Goal: Task Accomplishment & Management: Use online tool/utility

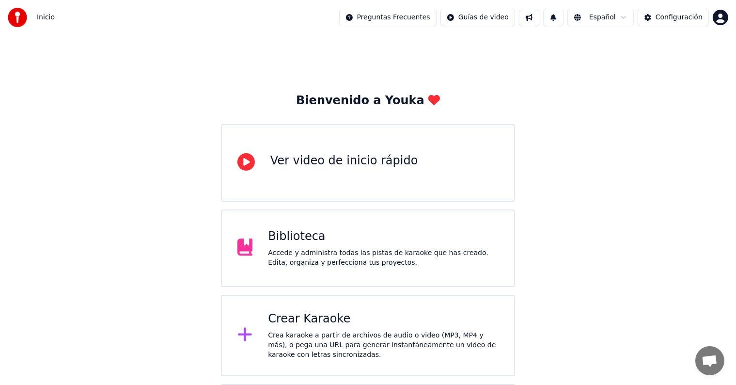
click at [351, 312] on div "Crear Karaoke" at bounding box center [383, 319] width 231 height 16
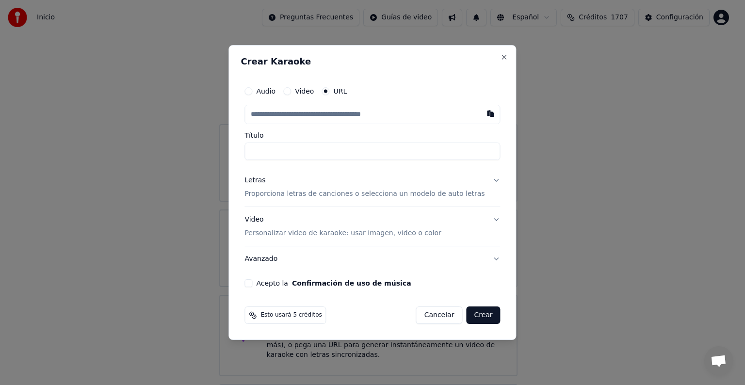
paste input "**********"
type input "**********"
drag, startPoint x: 328, startPoint y: 149, endPoint x: 224, endPoint y: 142, distance: 104.0
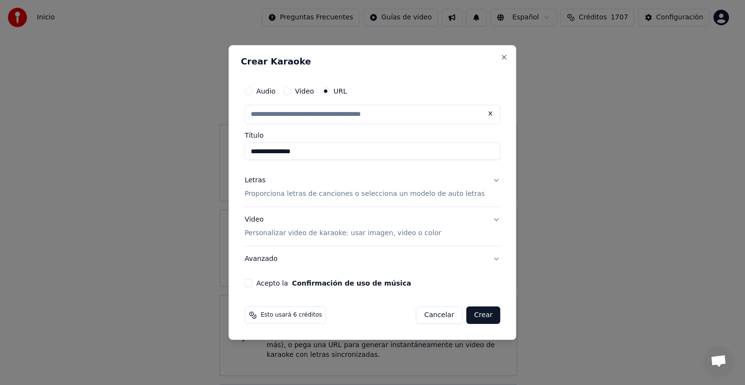
click at [224, 142] on body "**********" at bounding box center [368, 237] width 736 height 475
click at [269, 194] on p "Proporciona letras de canciones o selecciona un modelo de auto letras" at bounding box center [364, 194] width 240 height 10
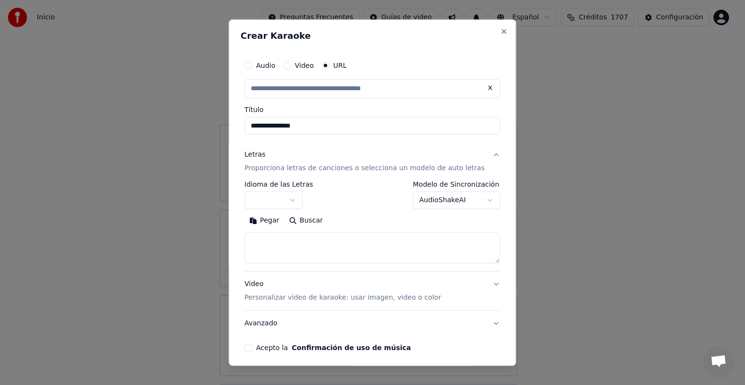
type input "**********"
click at [293, 201] on button "button" at bounding box center [273, 199] width 58 height 17
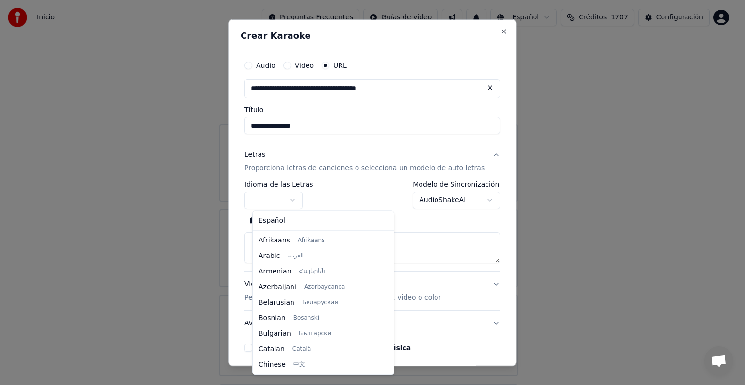
select select "**"
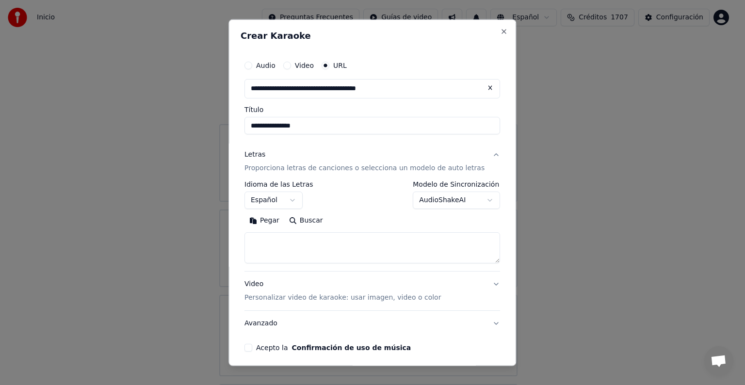
click at [246, 231] on div "**********" at bounding box center [371, 192] width 287 height 347
click at [257, 238] on textarea at bounding box center [371, 247] width 255 height 31
paste textarea "**********"
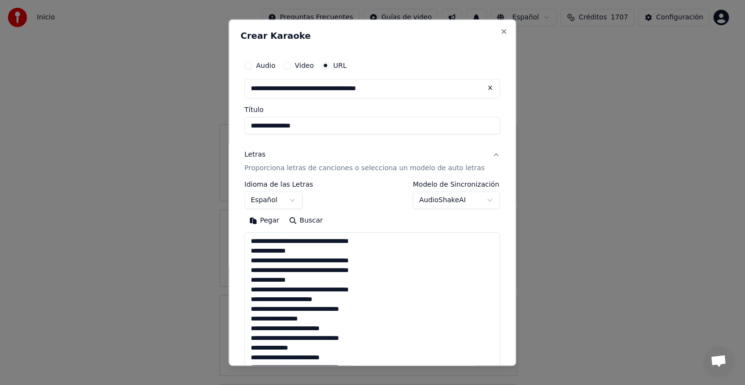
scroll to position [574, 0]
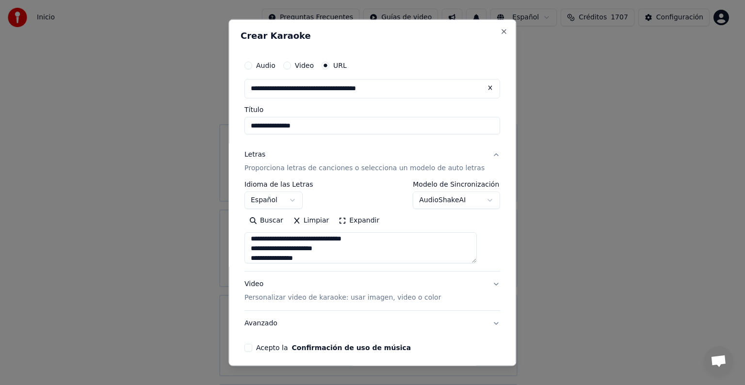
type textarea "**********"
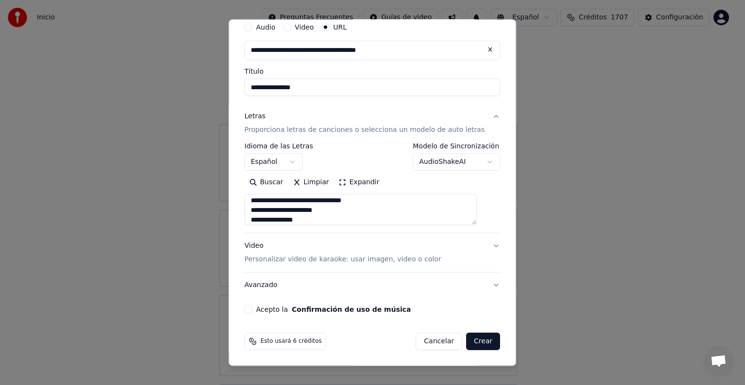
click at [252, 307] on button "Acepto la Confirmación de uso de música" at bounding box center [248, 309] width 8 height 8
click at [471, 343] on button "Crear" at bounding box center [483, 341] width 34 height 17
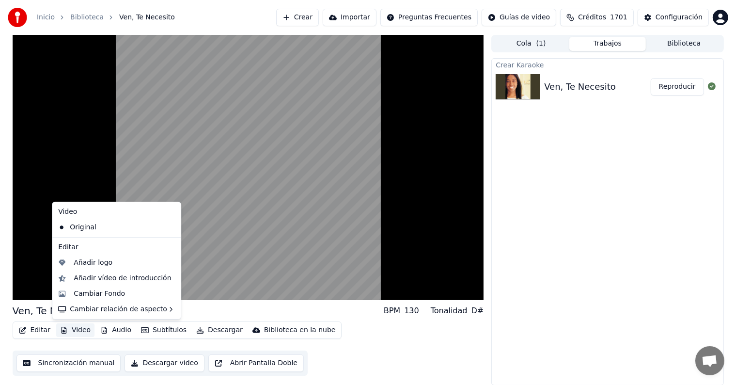
click at [79, 332] on button "Video" at bounding box center [75, 330] width 38 height 14
click at [142, 299] on div "Cambiar Fondo" at bounding box center [116, 294] width 125 height 16
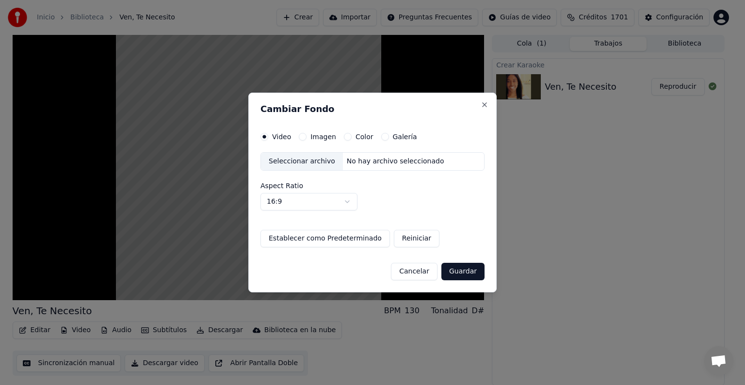
click at [393, 135] on label "Galería" at bounding box center [405, 136] width 24 height 7
click at [389, 135] on button "Galería" at bounding box center [385, 137] width 8 height 8
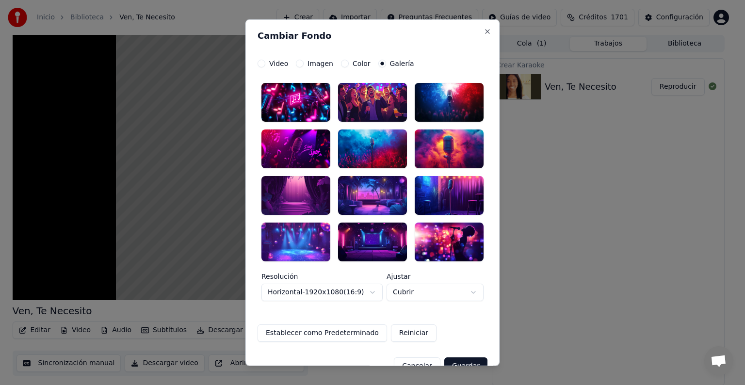
click at [369, 148] on div at bounding box center [372, 148] width 69 height 39
click at [463, 357] on button "Guardar" at bounding box center [465, 365] width 43 height 17
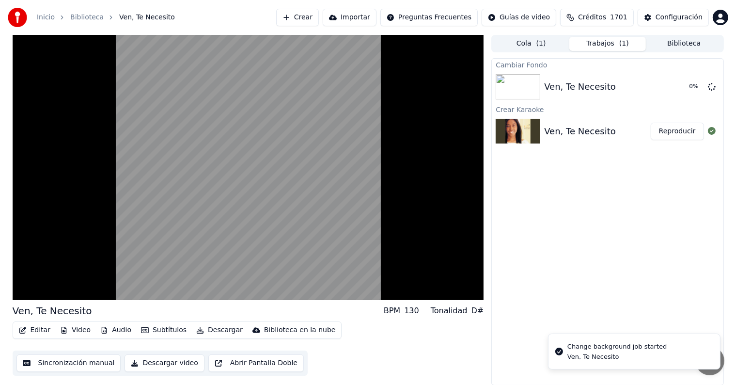
click at [88, 330] on button "Video" at bounding box center [75, 330] width 38 height 14
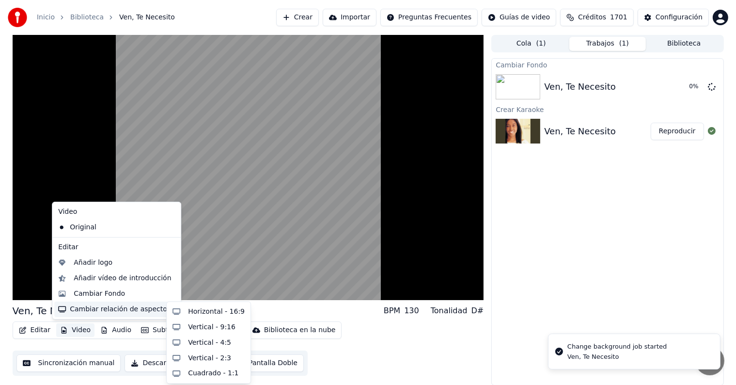
click at [143, 308] on div "Cambiar relación de aspecto" at bounding box center [116, 309] width 125 height 16
click at [183, 313] on div "Horizontal - 16:9" at bounding box center [209, 312] width 80 height 16
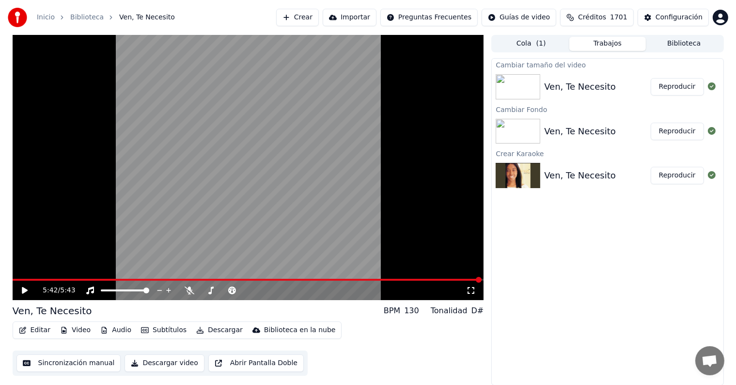
click at [671, 82] on button "Reproducir" at bounding box center [677, 86] width 53 height 17
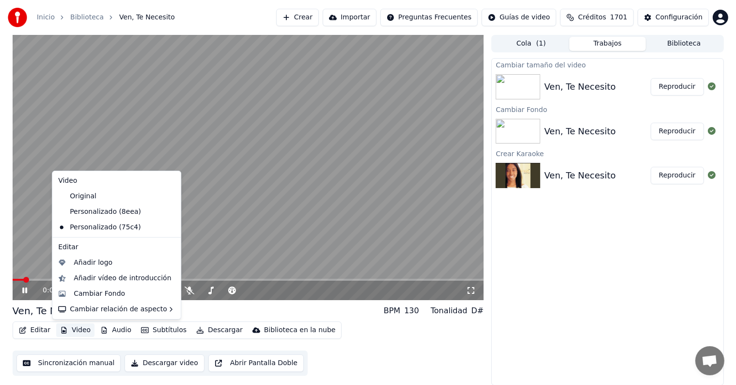
click at [83, 330] on button "Video" at bounding box center [75, 330] width 38 height 14
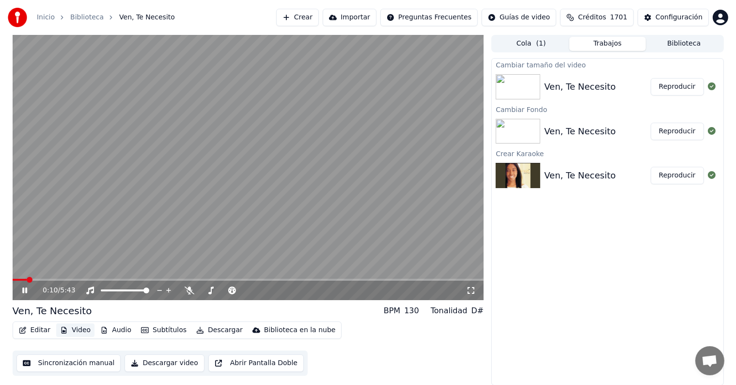
click at [74, 327] on button "Video" at bounding box center [75, 330] width 38 height 14
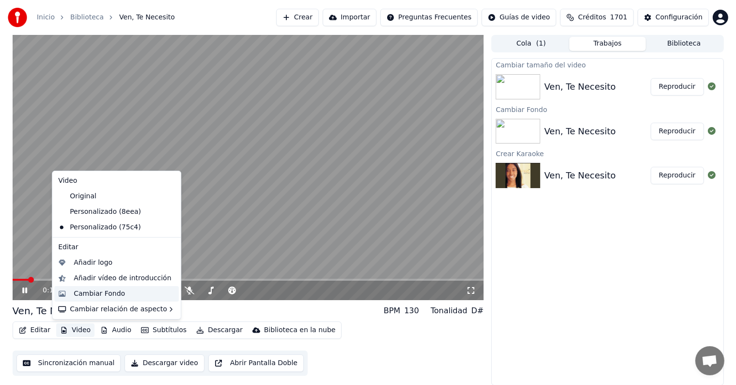
click at [100, 295] on div "Cambiar Fondo" at bounding box center [99, 294] width 51 height 10
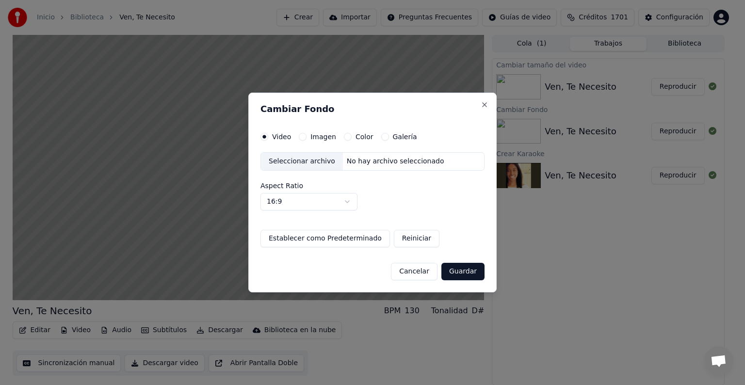
click at [393, 139] on label "Galería" at bounding box center [405, 136] width 24 height 7
click at [389, 139] on button "Galería" at bounding box center [385, 137] width 8 height 8
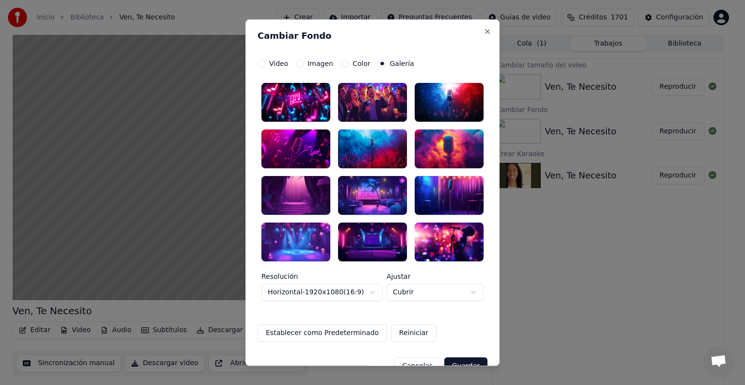
click at [443, 95] on div at bounding box center [448, 102] width 69 height 39
click at [465, 365] on button "Guardar" at bounding box center [465, 365] width 43 height 17
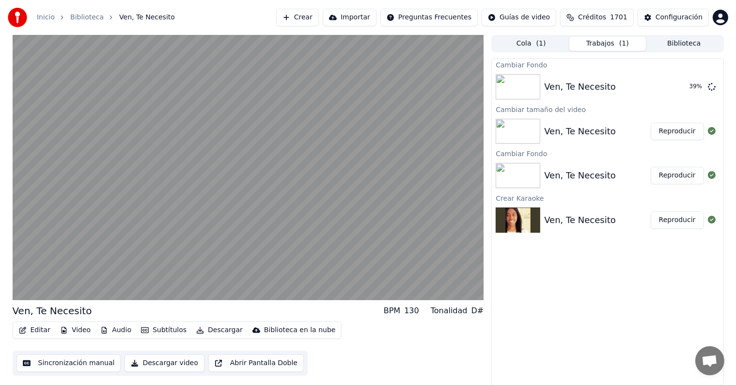
click at [597, 115] on div "Ven, Te Necesito Reproducir" at bounding box center [607, 131] width 231 height 33
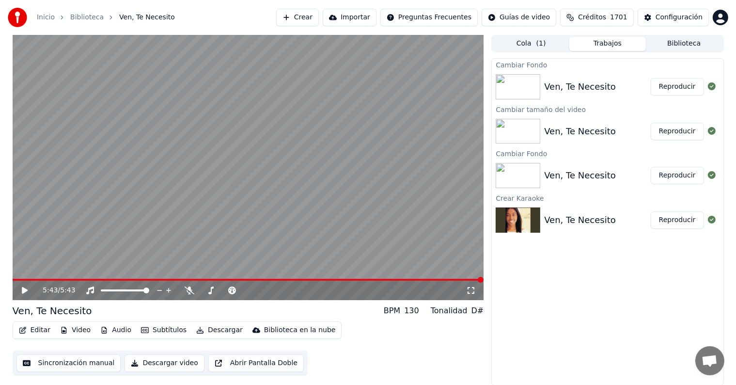
click at [690, 88] on button "Reproducir" at bounding box center [677, 86] width 53 height 17
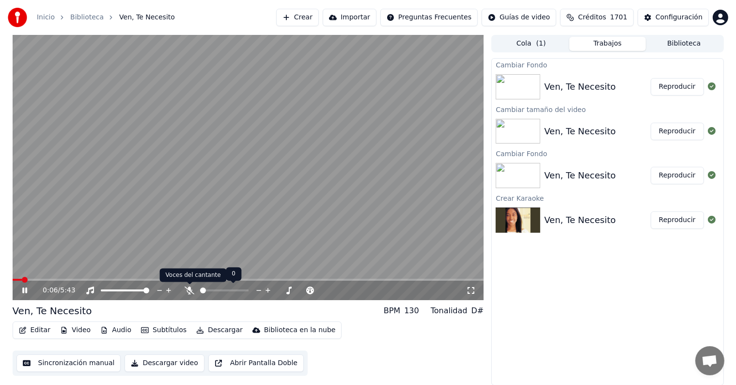
click at [188, 292] on icon at bounding box center [190, 290] width 10 height 8
click at [13, 277] on span at bounding box center [16, 280] width 6 height 6
click at [44, 330] on button "Editar" at bounding box center [34, 330] width 39 height 14
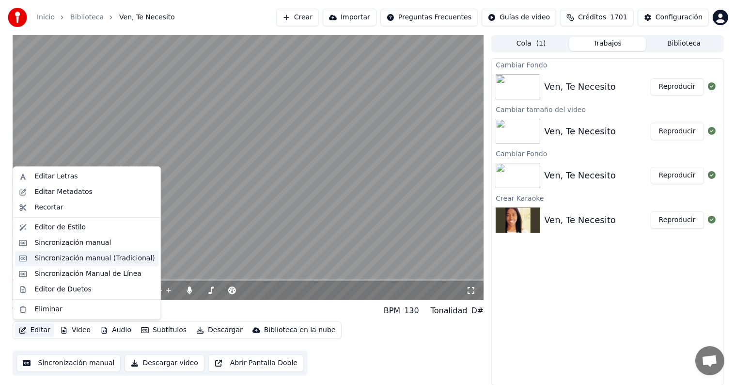
click at [104, 259] on div "Sincronización manual (Tradicional)" at bounding box center [94, 259] width 120 height 10
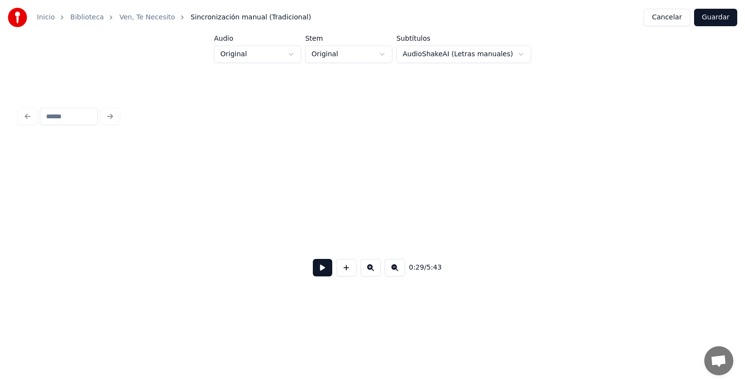
scroll to position [0, 7081]
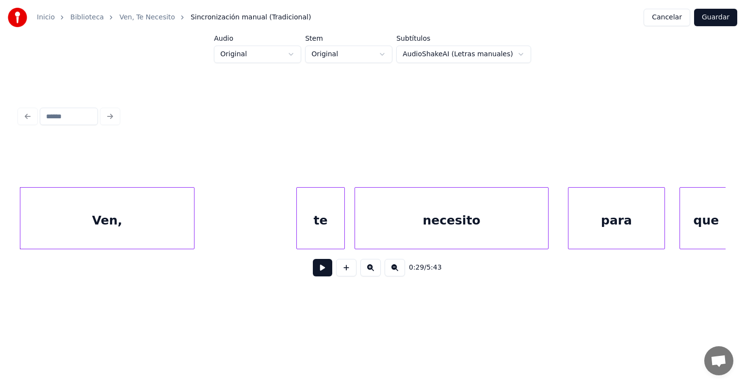
click at [313, 270] on button at bounding box center [322, 267] width 19 height 17
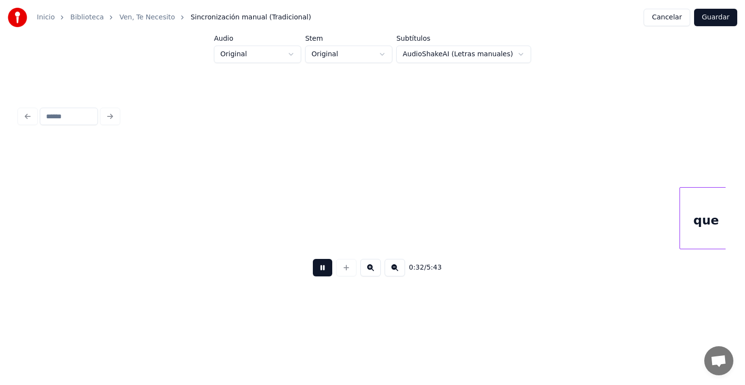
scroll to position [0, 7789]
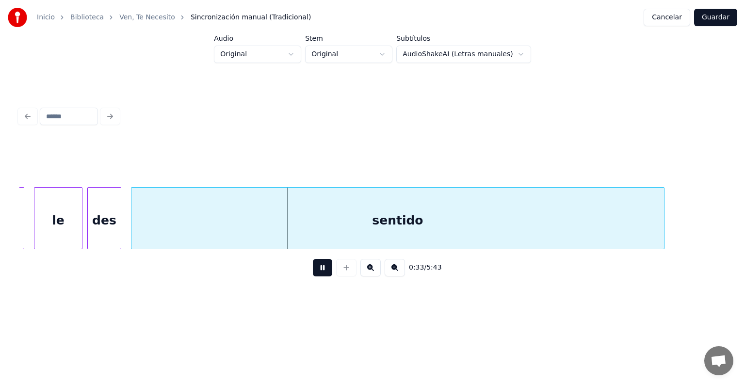
click at [313, 275] on button at bounding box center [322, 267] width 19 height 17
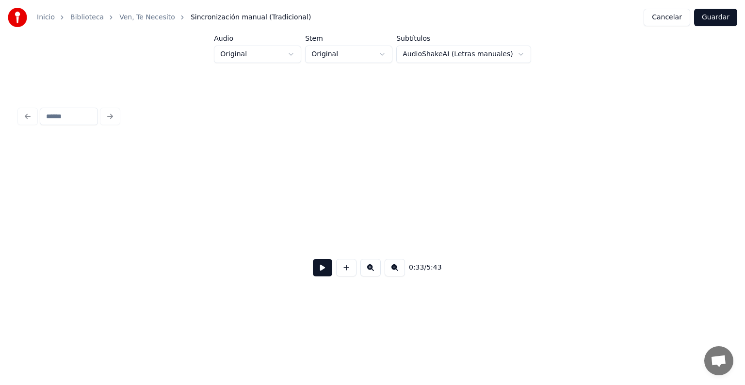
scroll to position [0, 0]
drag, startPoint x: 291, startPoint y: 227, endPoint x: 289, endPoint y: 232, distance: 5.2
click at [324, 276] on button at bounding box center [322, 267] width 19 height 17
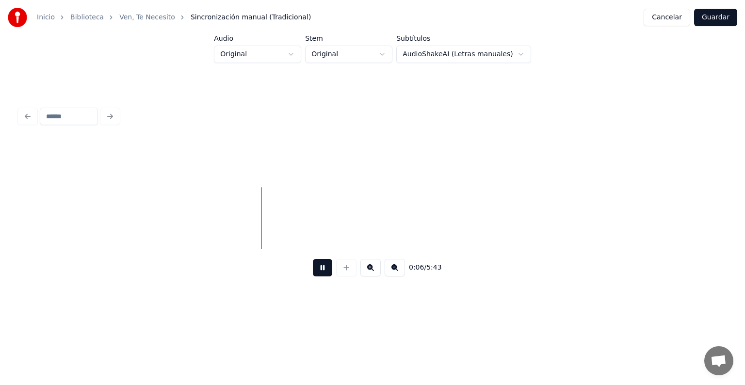
click at [405, 274] on button at bounding box center [394, 267] width 20 height 17
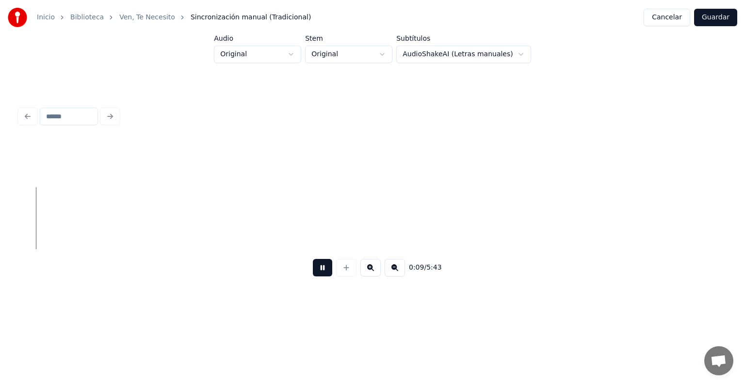
click at [405, 274] on button at bounding box center [394, 267] width 20 height 17
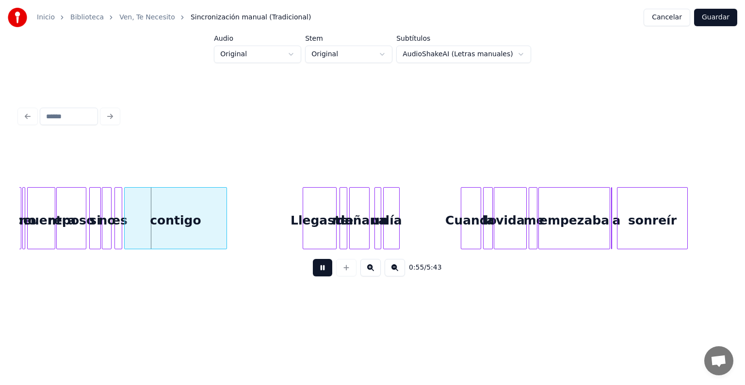
click at [319, 269] on button at bounding box center [322, 267] width 19 height 17
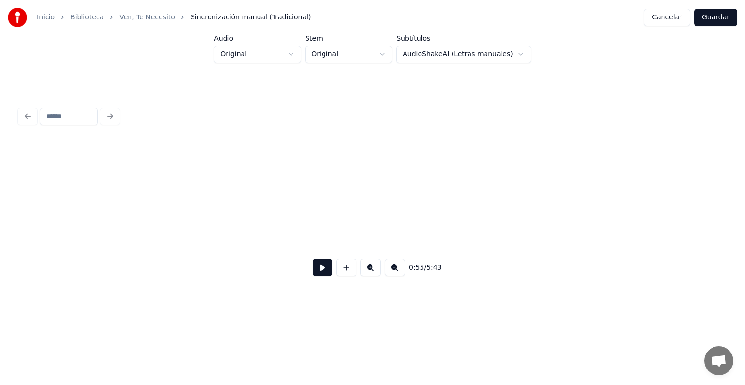
scroll to position [0, 328]
click at [402, 272] on button at bounding box center [394, 267] width 20 height 17
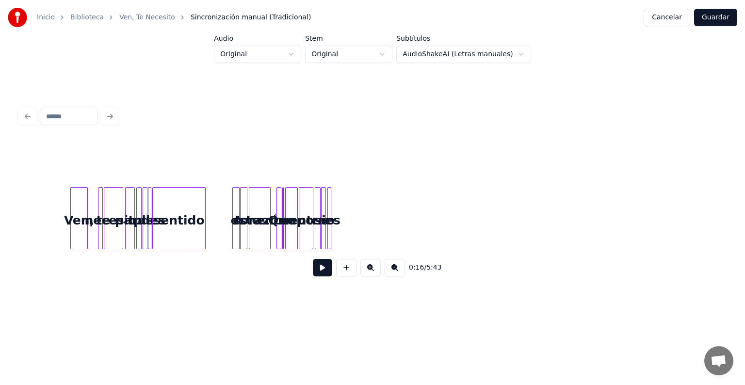
scroll to position [0, 262]
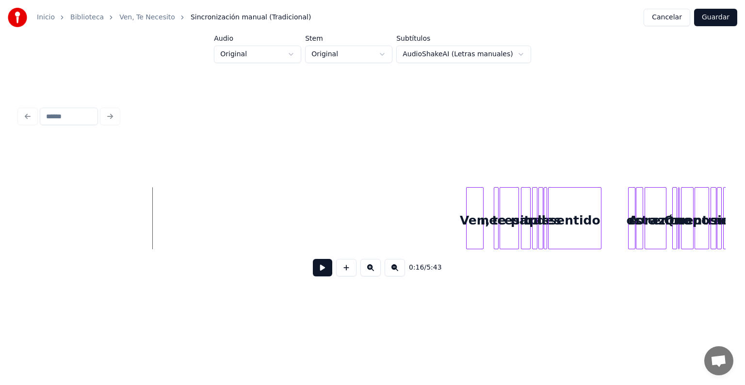
click at [471, 206] on div "Ven," at bounding box center [474, 221] width 16 height 66
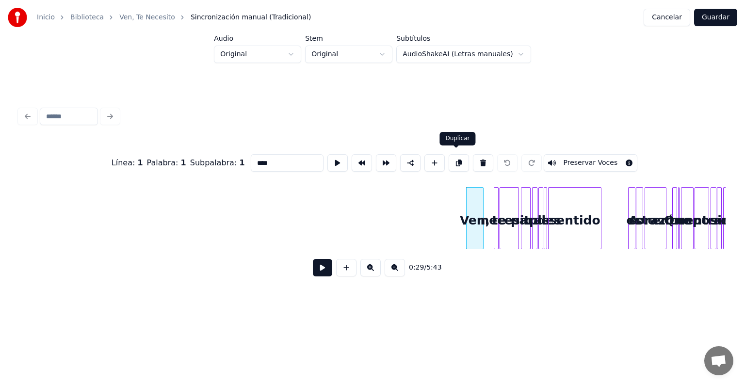
click at [457, 156] on button at bounding box center [458, 162] width 20 height 17
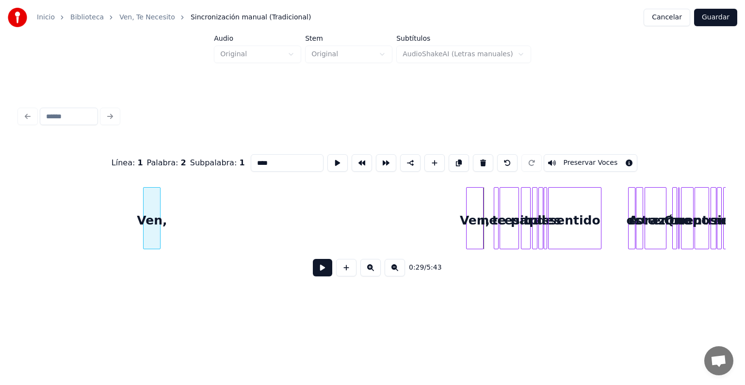
click at [147, 208] on div "Ven," at bounding box center [151, 221] width 16 height 66
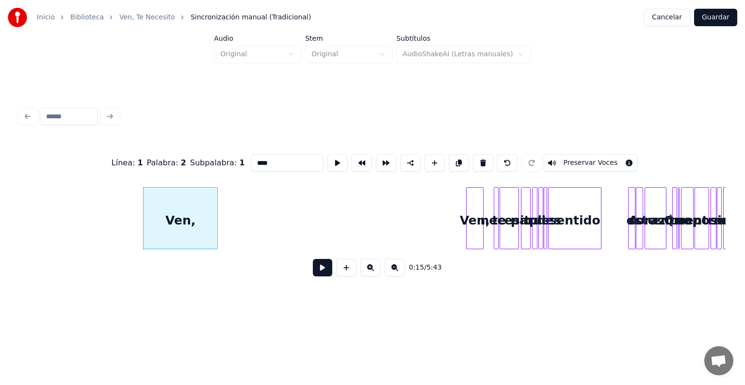
click at [217, 210] on div at bounding box center [215, 218] width 3 height 61
drag, startPoint x: 261, startPoint y: 159, endPoint x: 208, endPoint y: 155, distance: 53.5
click at [208, 155] on div "Línea : 1 Palabra : 2 Subpalabra : 1 **** Preservar Voces" at bounding box center [372, 163] width 706 height 48
paste input
click at [456, 158] on button at bounding box center [458, 162] width 20 height 17
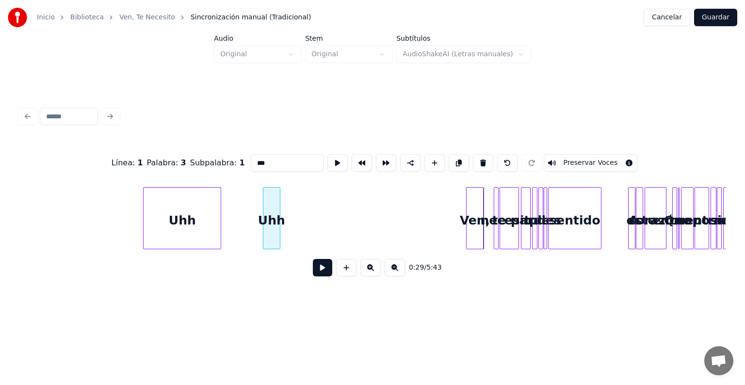
click at [267, 198] on div "Uhh" at bounding box center [271, 221] width 16 height 66
drag, startPoint x: 263, startPoint y: 155, endPoint x: 205, endPoint y: 152, distance: 58.3
click at [205, 152] on div "Línea : 1 Palabra : 3 Subpalabra : 1 *** Preservar Voces" at bounding box center [372, 163] width 706 height 48
paste input
type input "***"
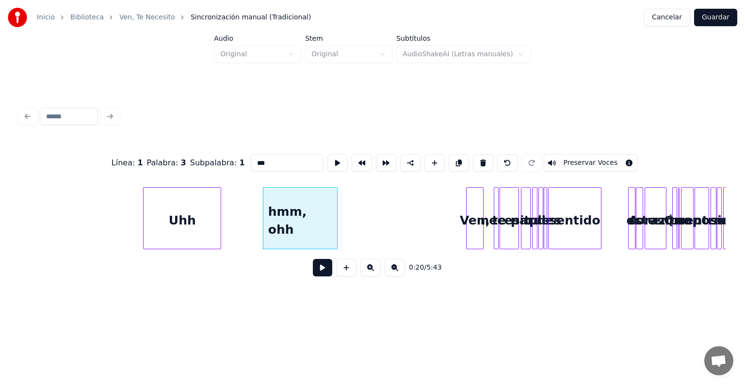
click at [335, 209] on div at bounding box center [335, 218] width 3 height 61
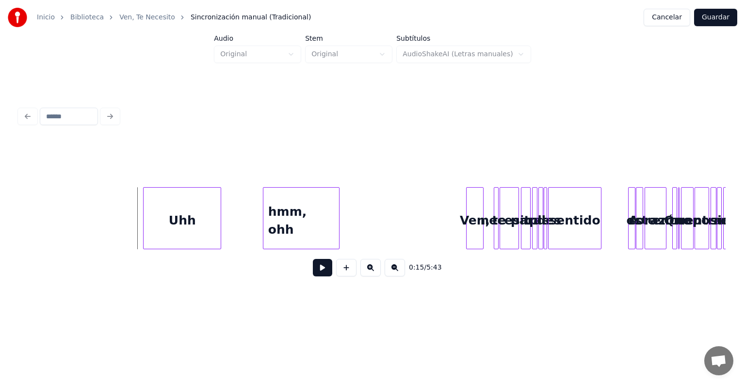
click at [318, 271] on button at bounding box center [322, 267] width 19 height 17
click at [375, 275] on button at bounding box center [370, 267] width 20 height 17
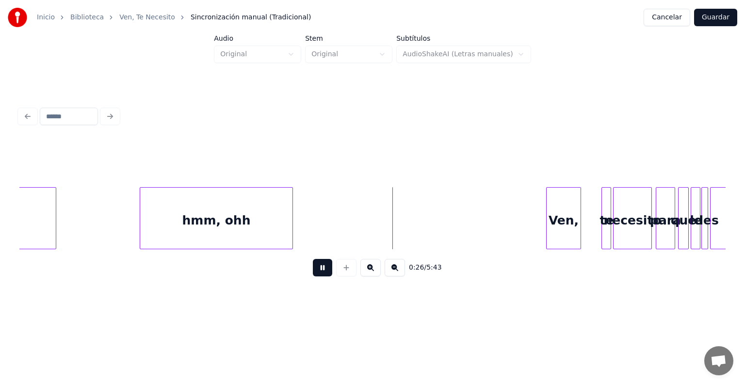
click at [375, 275] on button at bounding box center [370, 267] width 20 height 17
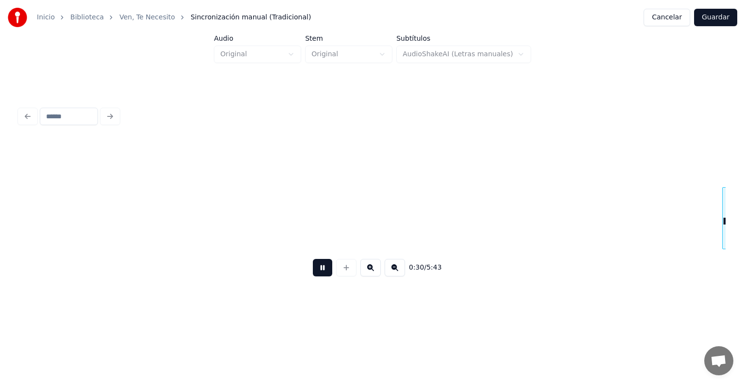
scroll to position [0, 2229]
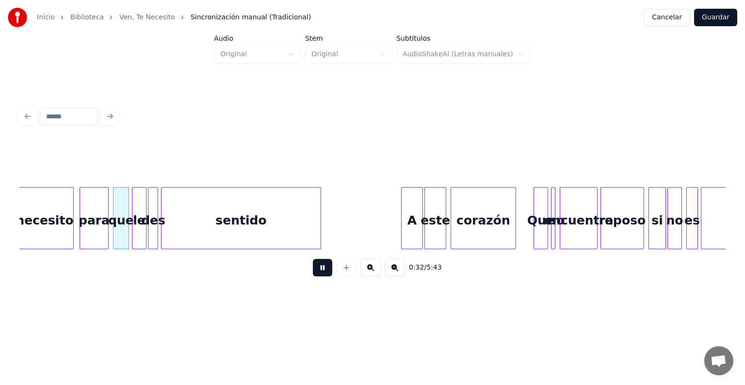
click at [376, 274] on button at bounding box center [370, 267] width 20 height 17
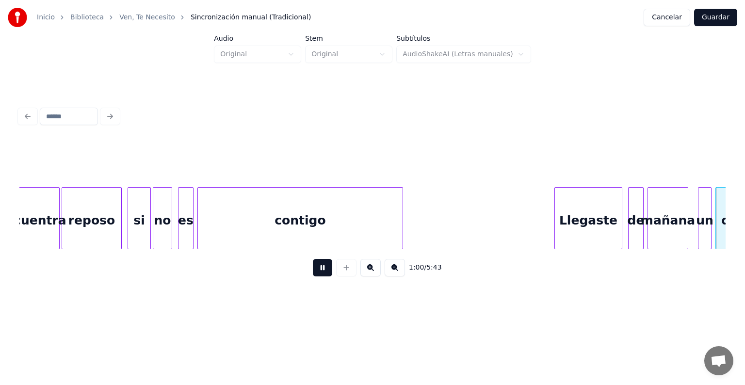
scroll to position [0, 5842]
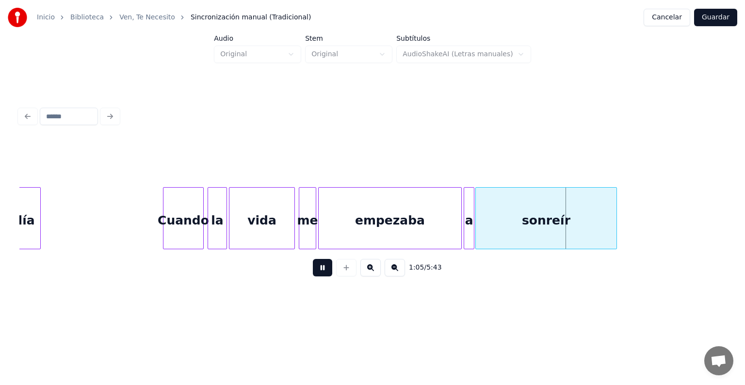
click at [473, 203] on div at bounding box center [472, 218] width 3 height 61
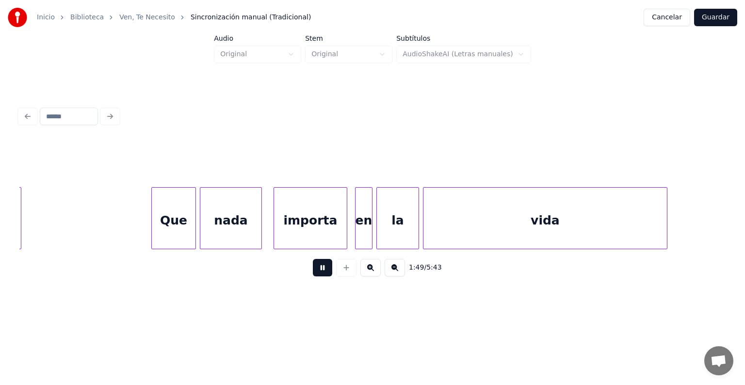
scroll to position [0, 10606]
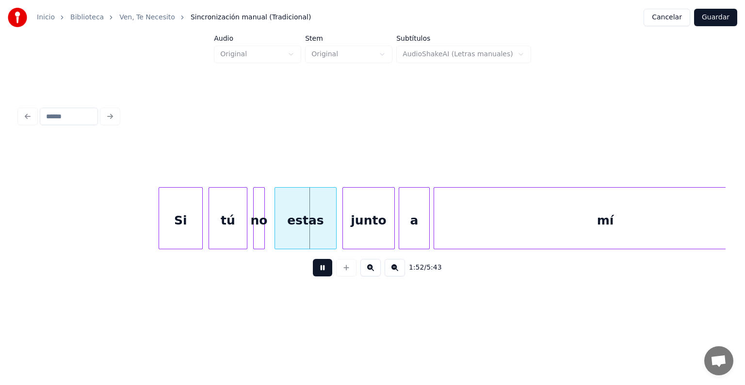
click at [159, 217] on div at bounding box center [160, 218] width 3 height 61
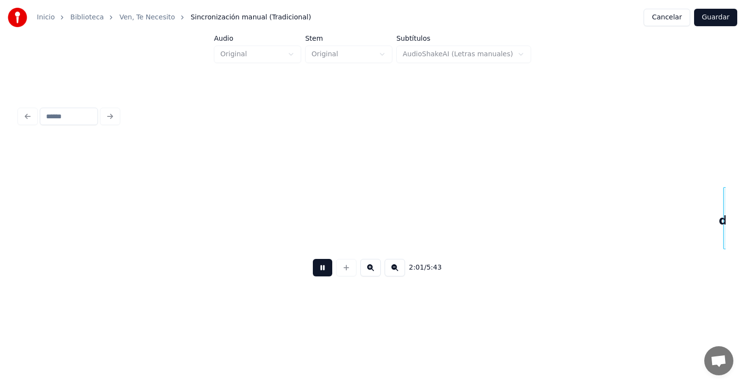
scroll to position [0, 11738]
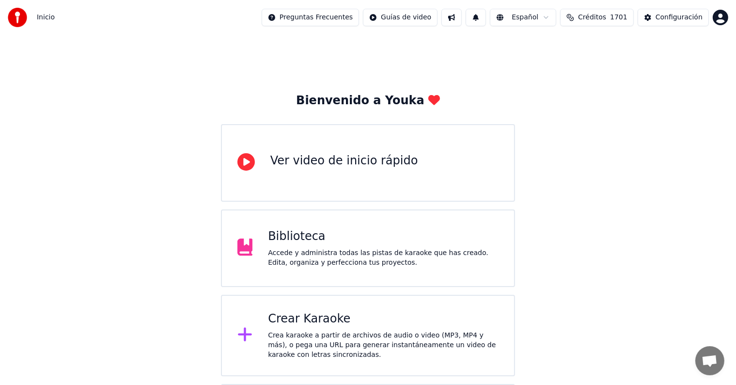
click at [566, 161] on div "Bienvenido a Youka Ver video de inicio rápido Biblioteca Accede y administra to…" at bounding box center [368, 255] width 736 height 440
click at [354, 244] on div "Biblioteca Accede y administra todas las pistas de karaoke que has creado. Edit…" at bounding box center [383, 248] width 231 height 39
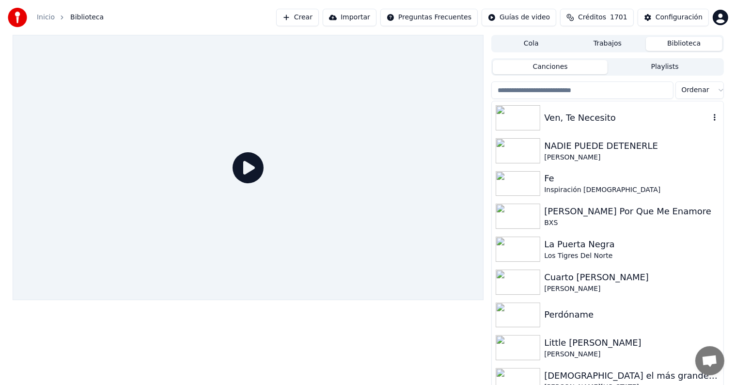
click at [517, 116] on img at bounding box center [518, 117] width 45 height 25
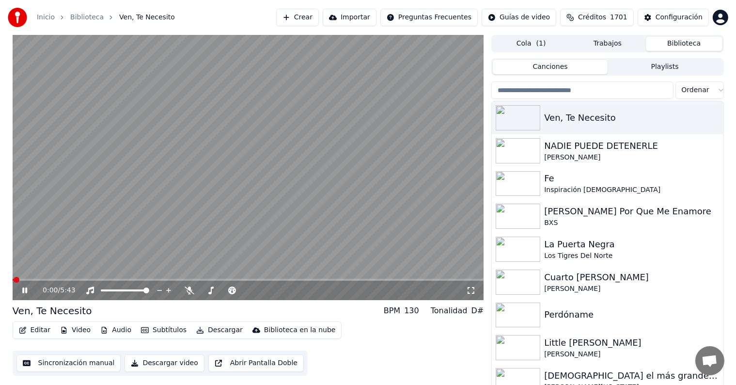
click at [39, 333] on button "Editar" at bounding box center [34, 330] width 39 height 14
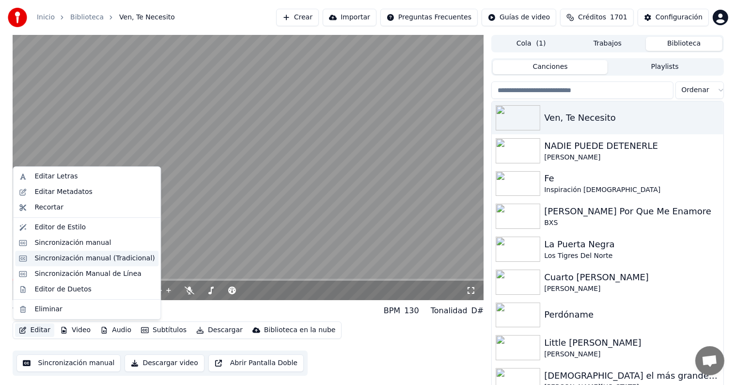
click at [77, 261] on div "Sincronización manual (Tradicional)" at bounding box center [94, 259] width 120 height 10
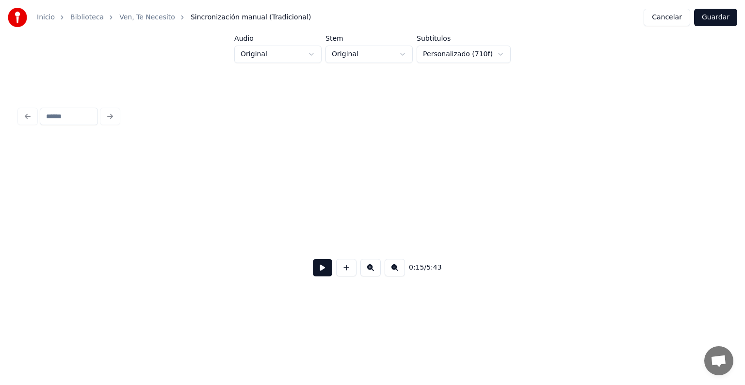
scroll to position [0, 771]
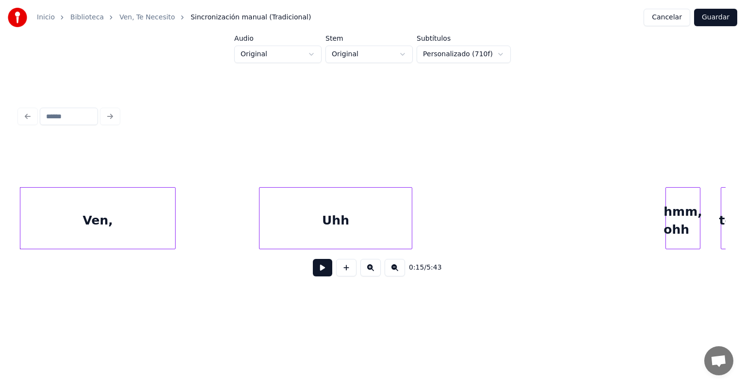
click at [314, 271] on button at bounding box center [322, 267] width 19 height 17
click at [313, 269] on button at bounding box center [322, 267] width 19 height 17
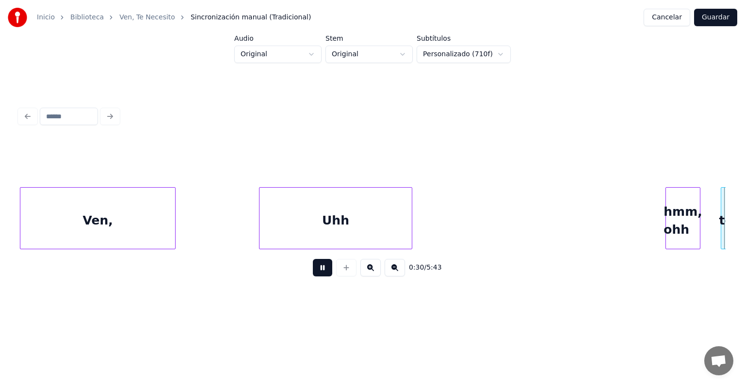
scroll to position [0, 1477]
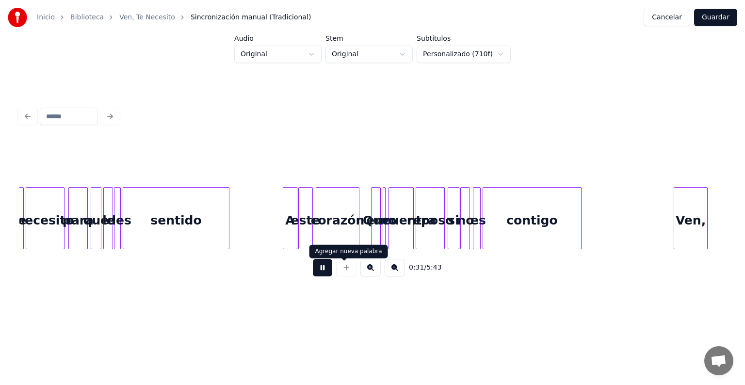
click at [317, 275] on button at bounding box center [322, 267] width 19 height 17
click at [17, 248] on div "0:32 / 5:43" at bounding box center [372, 194] width 713 height 192
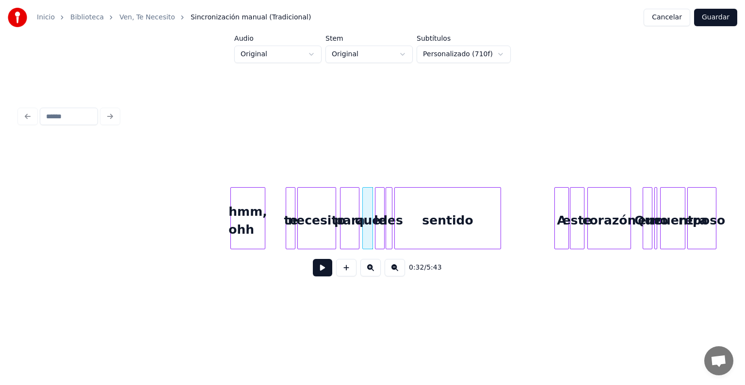
scroll to position [0, 1186]
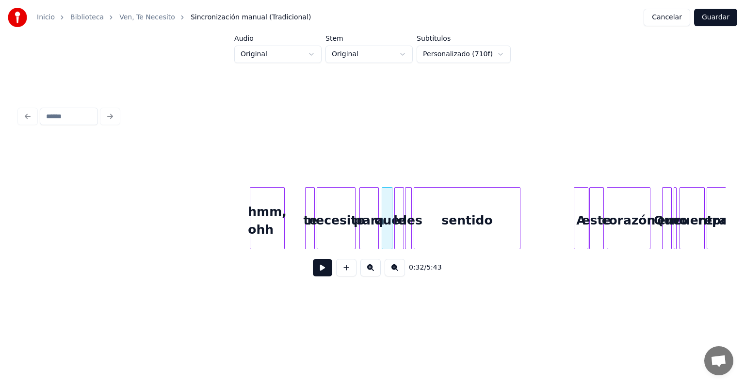
click at [260, 212] on div "hmm, ohh" at bounding box center [267, 221] width 34 height 66
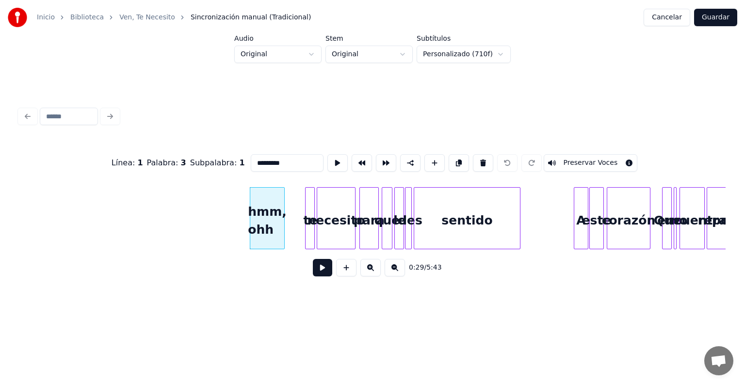
drag, startPoint x: 278, startPoint y: 159, endPoint x: 185, endPoint y: 159, distance: 93.6
click at [185, 159] on div "Línea : 1 Palabra : 3 Subpalabra : 1 ******** Preservar Voces" at bounding box center [372, 163] width 706 height 48
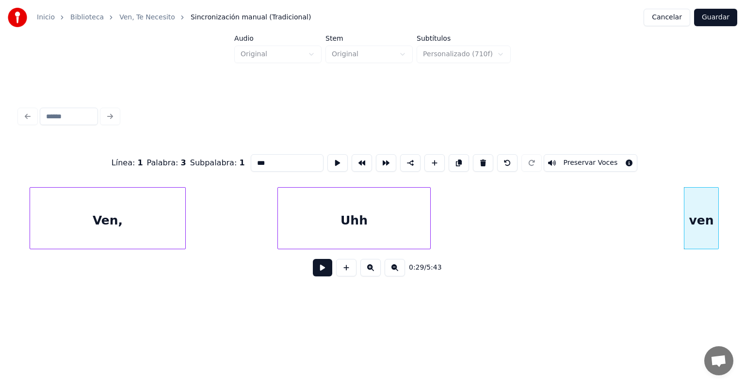
click at [60, 249] on div "ven Uhh Ven," at bounding box center [372, 218] width 706 height 62
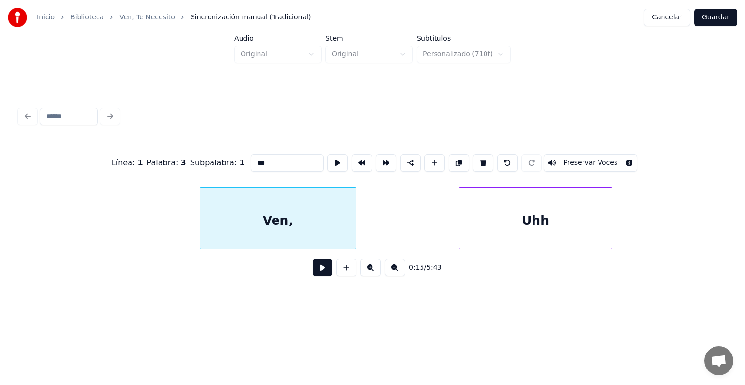
scroll to position [0, 674]
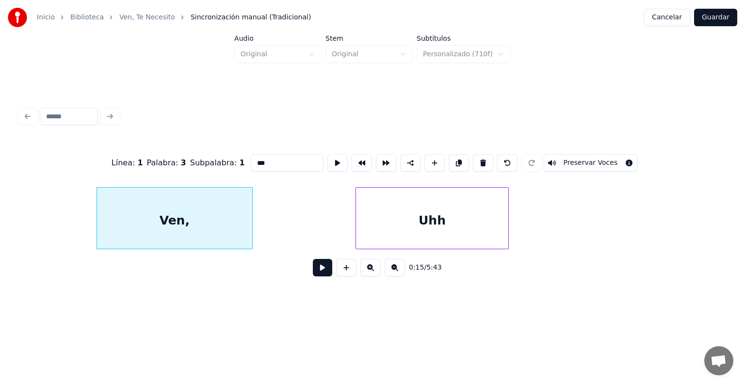
type input "***"
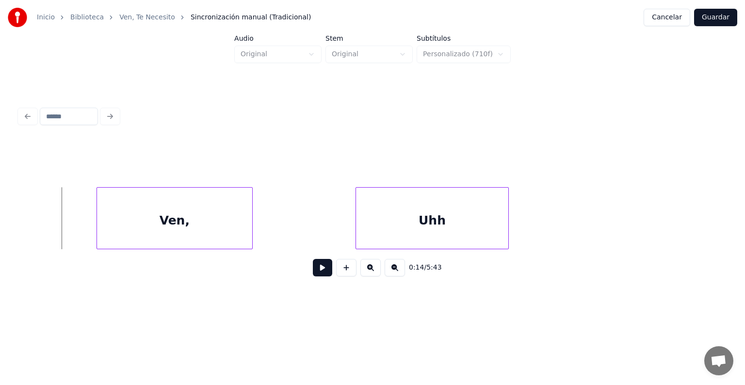
click at [317, 271] on button at bounding box center [322, 267] width 19 height 17
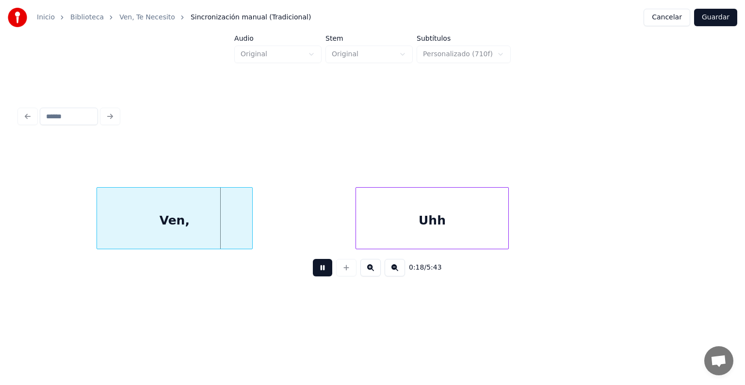
click at [317, 271] on button at bounding box center [322, 267] width 19 height 17
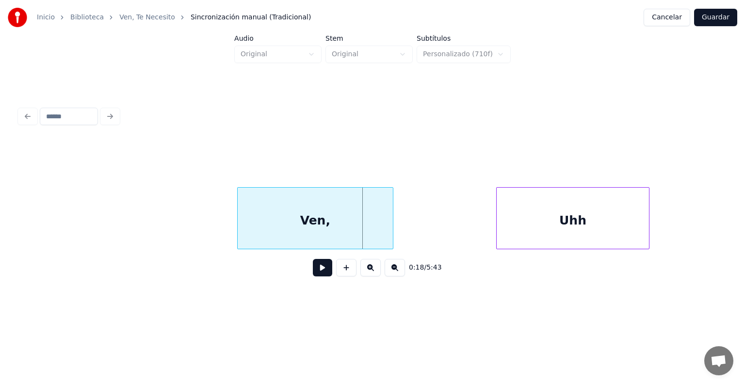
scroll to position [0, 487]
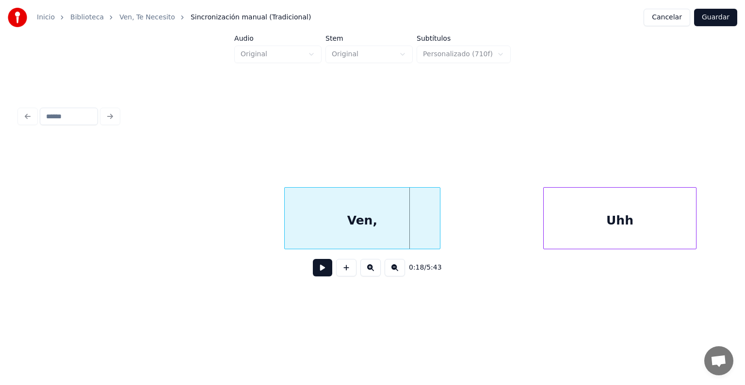
click at [351, 227] on div "Ven," at bounding box center [362, 221] width 155 height 66
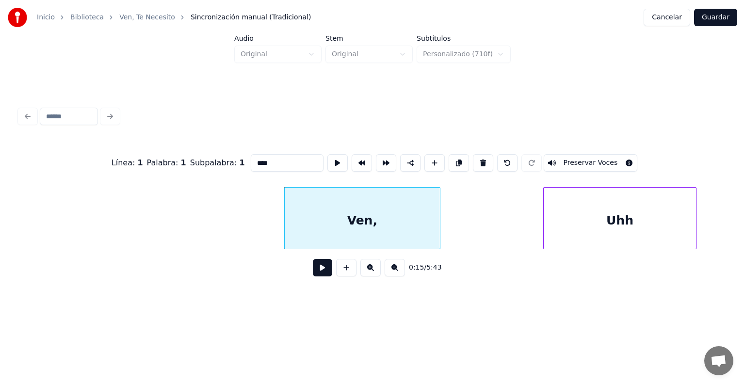
drag, startPoint x: 251, startPoint y: 156, endPoint x: 149, endPoint y: 143, distance: 102.5
click at [149, 143] on div "Línea : 1 Palabra : 1 Subpalabra : 1 **** Preservar Voces" at bounding box center [372, 163] width 706 height 48
paste input
type input "***"
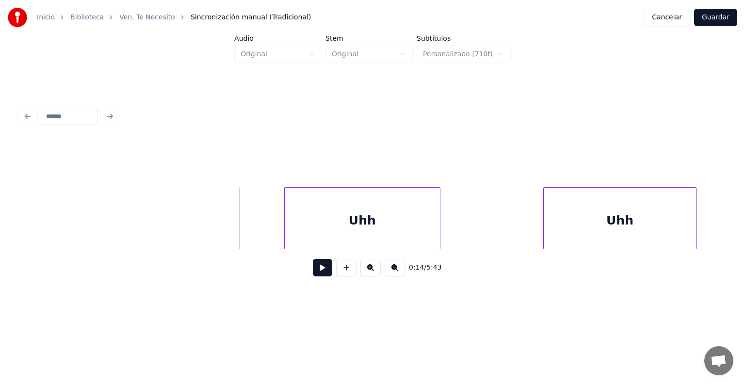
click at [316, 276] on button at bounding box center [322, 267] width 19 height 17
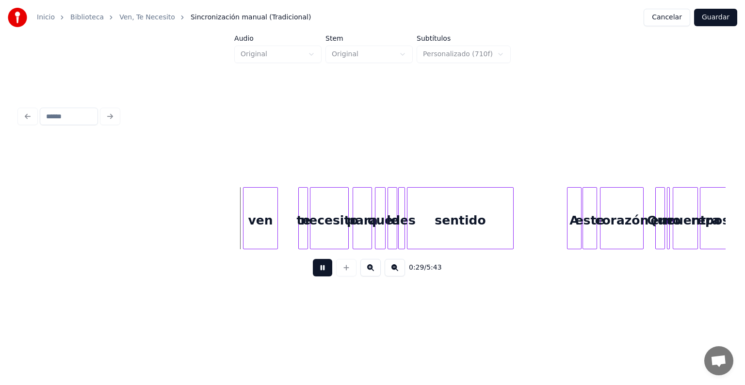
click at [372, 269] on button at bounding box center [370, 267] width 20 height 17
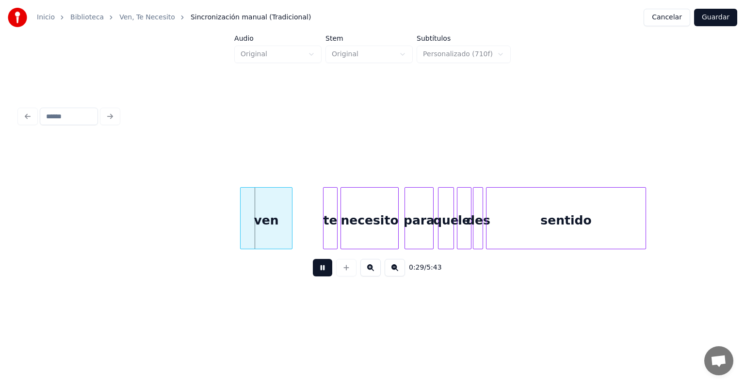
click at [372, 269] on button at bounding box center [370, 267] width 20 height 17
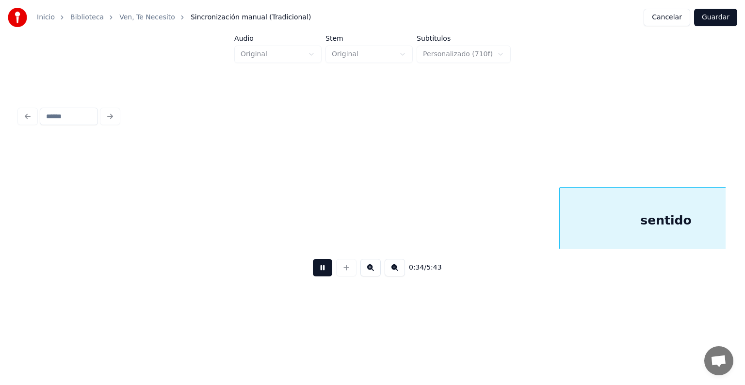
scroll to position [0, 3328]
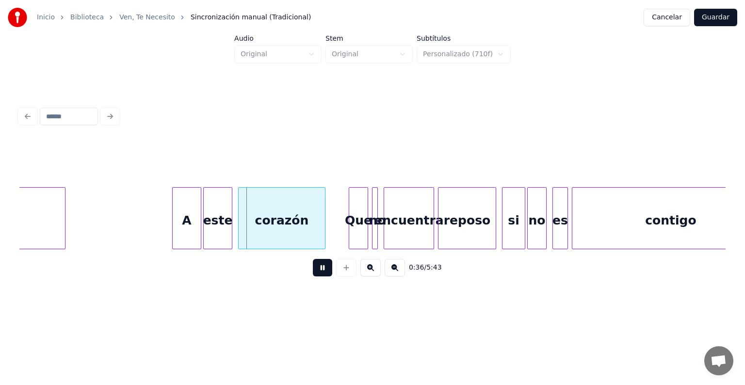
click at [371, 275] on button at bounding box center [370, 267] width 20 height 17
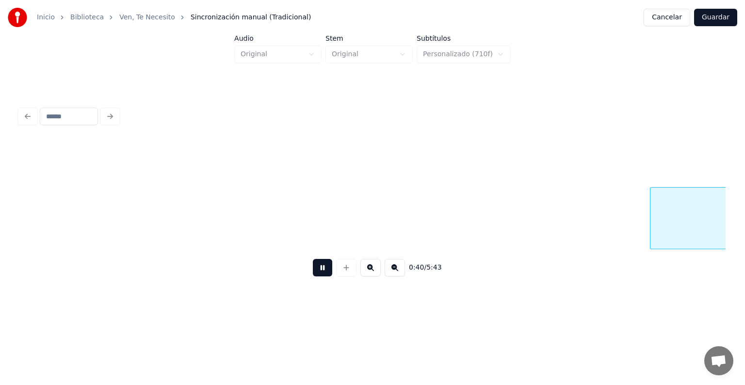
scroll to position [0, 4927]
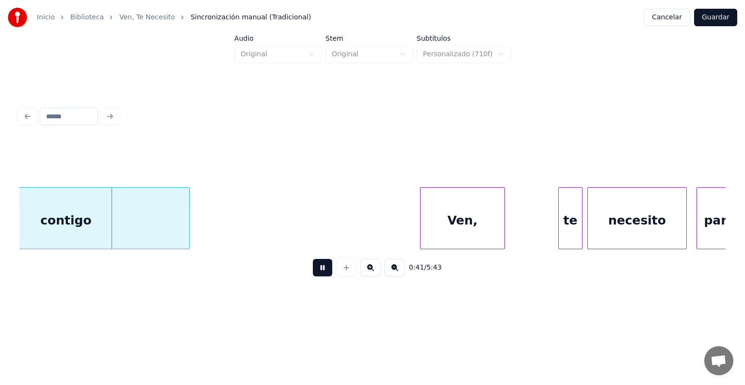
click at [420, 213] on div "Ven," at bounding box center [462, 218] width 85 height 62
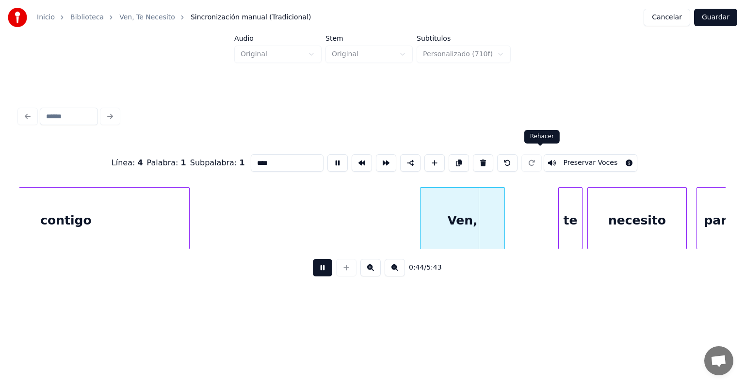
click at [587, 187] on div "necesito" at bounding box center [636, 218] width 99 height 62
type input "********"
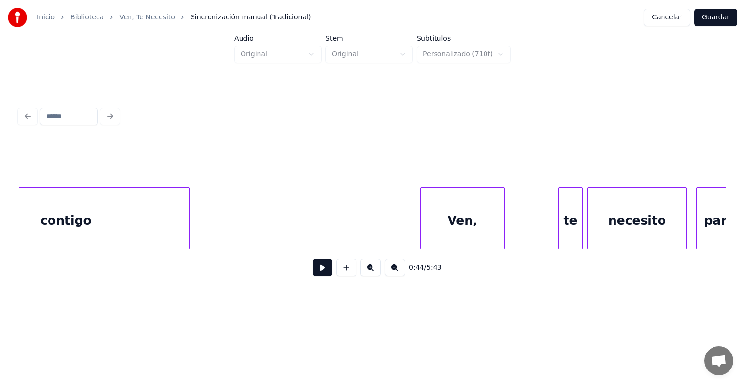
click at [313, 272] on button at bounding box center [322, 267] width 19 height 17
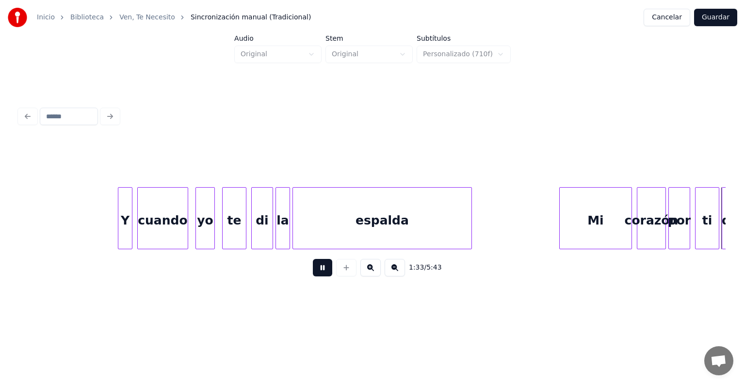
scroll to position [0, 11286]
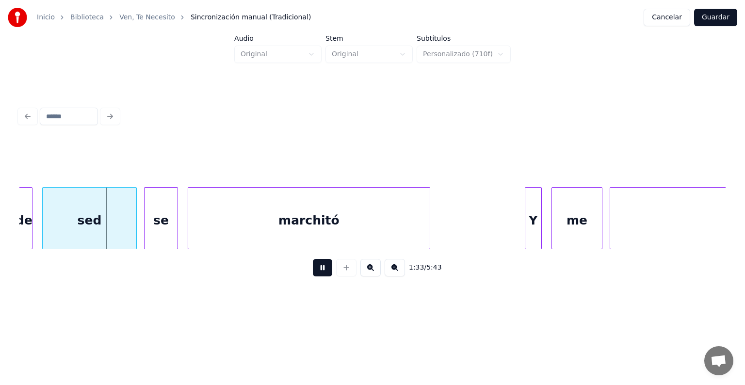
drag, startPoint x: 319, startPoint y: 272, endPoint x: 317, endPoint y: 268, distance: 5.2
click at [320, 271] on button at bounding box center [322, 267] width 19 height 17
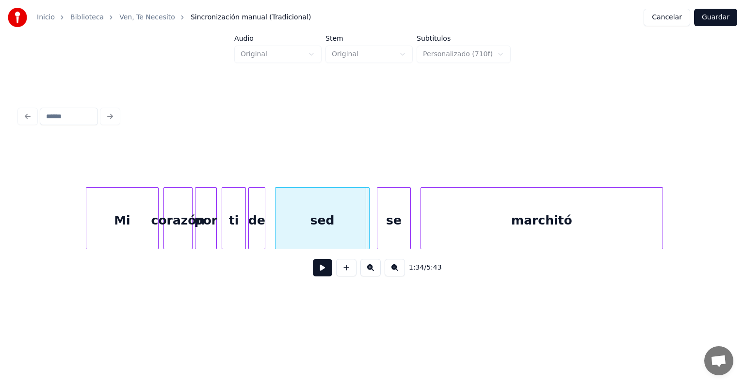
scroll to position [0, 10975]
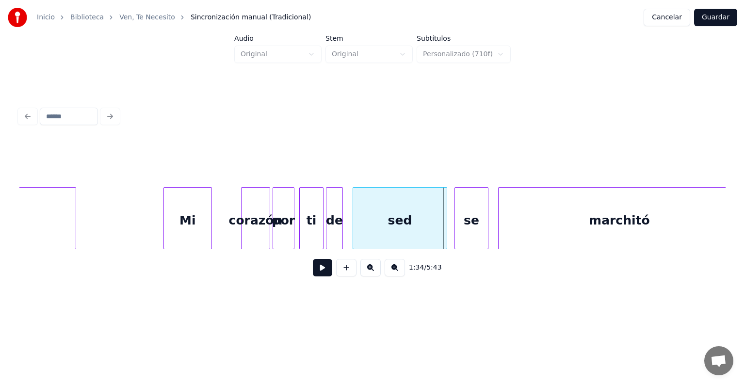
click at [208, 201] on div at bounding box center [209, 218] width 3 height 61
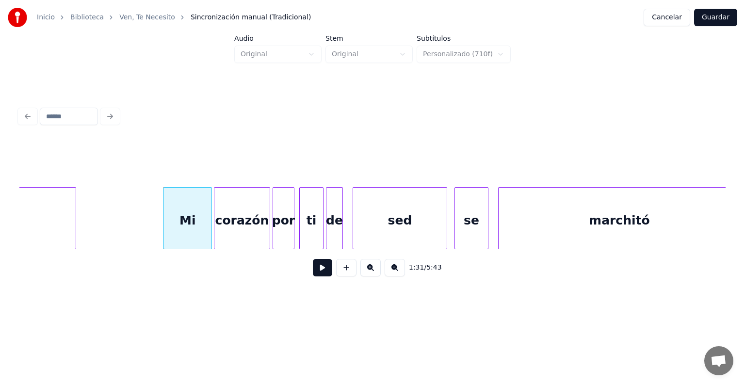
click at [215, 217] on div at bounding box center [215, 218] width 3 height 61
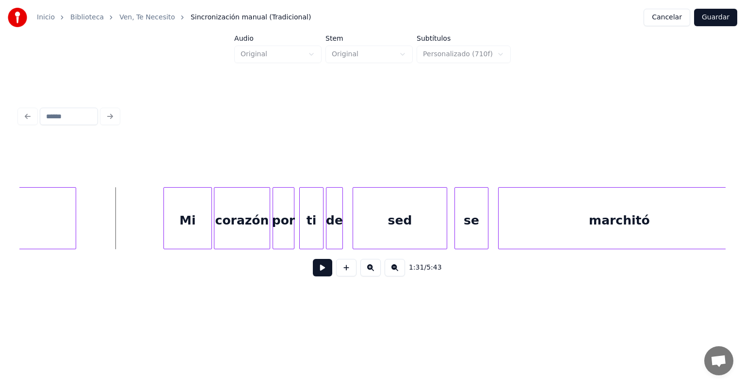
click at [317, 271] on button at bounding box center [322, 267] width 19 height 17
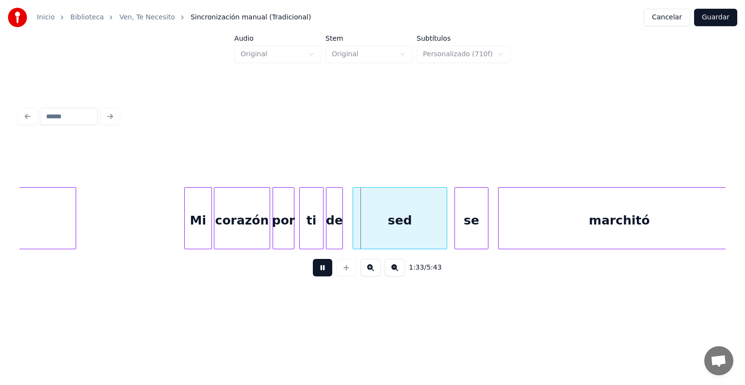
click at [188, 225] on div at bounding box center [186, 218] width 3 height 61
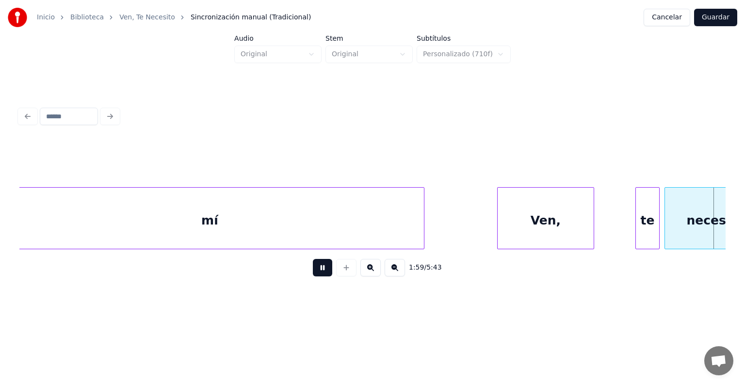
scroll to position [0, 14506]
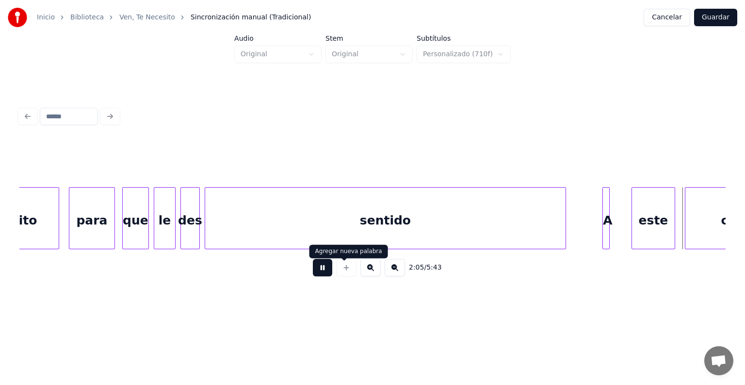
click at [304, 273] on div "2:05 / 5:43" at bounding box center [372, 267] width 690 height 21
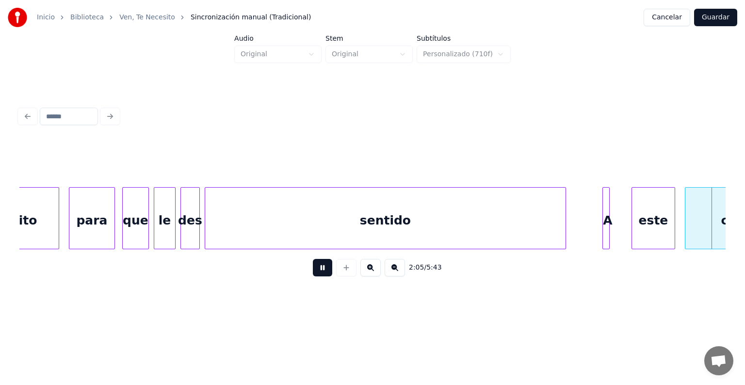
scroll to position [0, 15213]
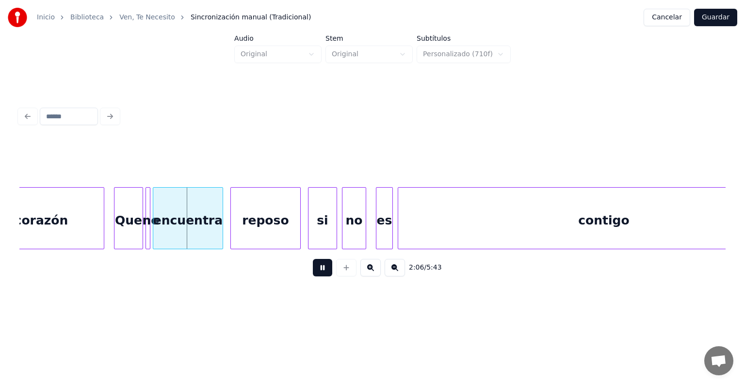
click at [320, 272] on button at bounding box center [322, 267] width 19 height 17
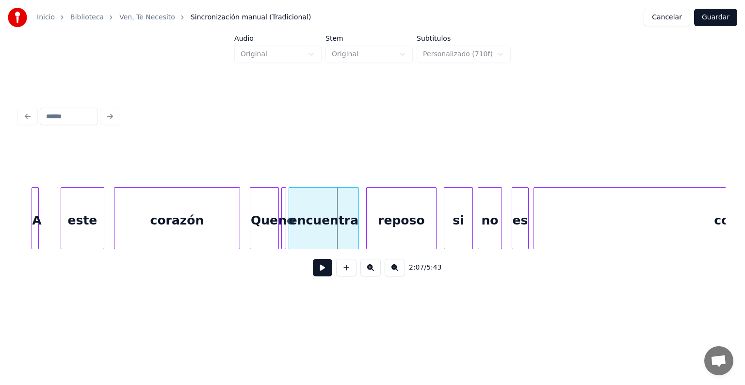
scroll to position [0, 15019]
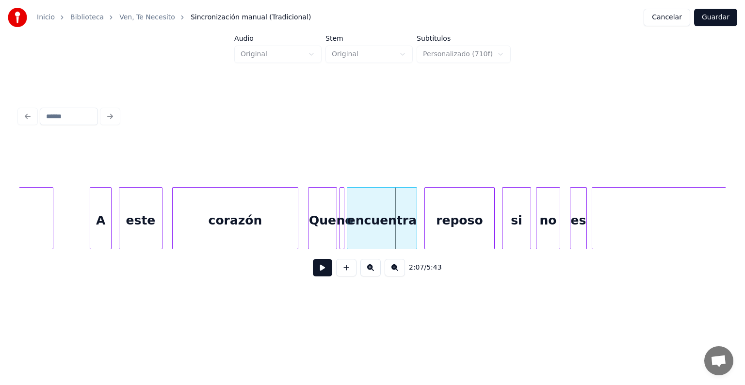
click at [109, 218] on div at bounding box center [109, 218] width 3 height 61
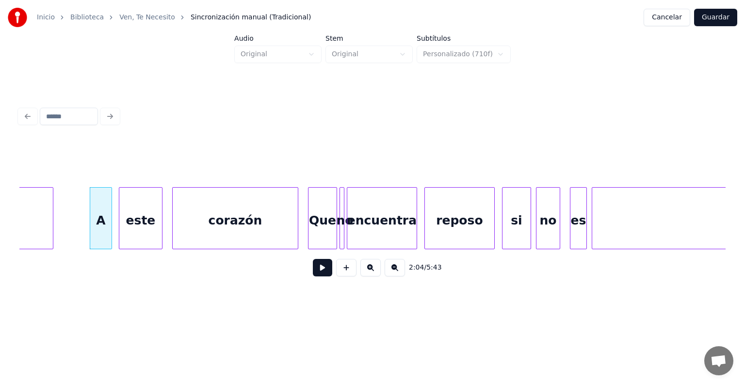
click at [319, 276] on button at bounding box center [322, 267] width 19 height 17
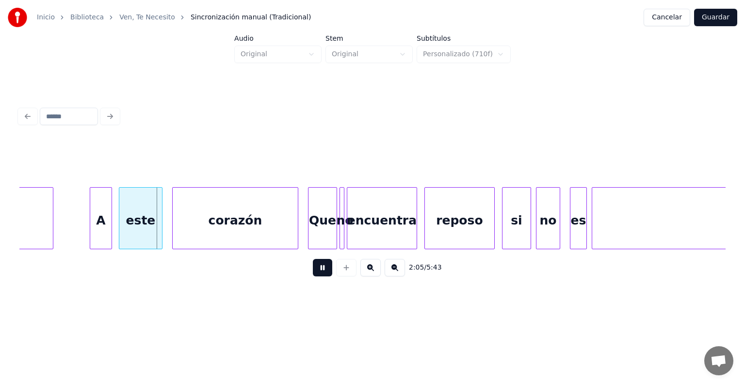
click at [378, 276] on button at bounding box center [370, 267] width 20 height 17
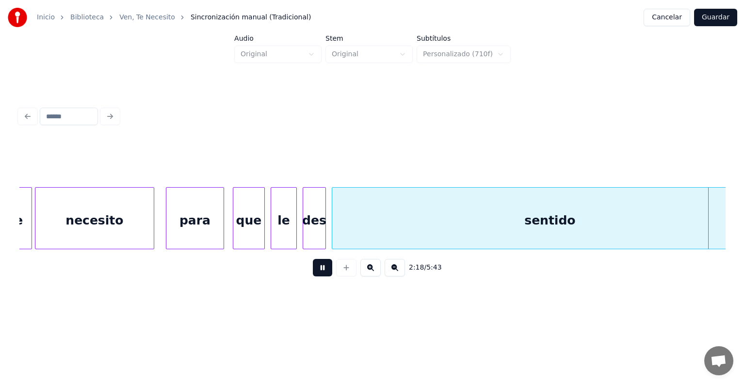
scroll to position [0, 20173]
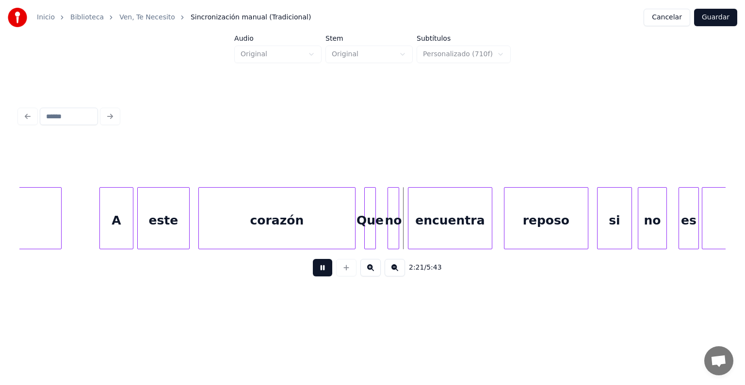
click at [133, 217] on div at bounding box center [131, 218] width 3 height 61
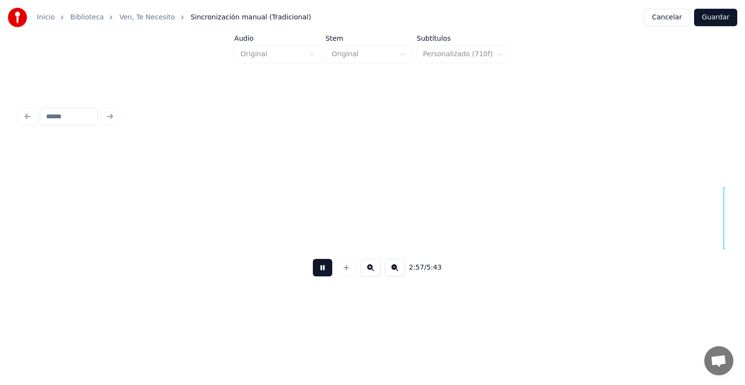
scroll to position [0, 25829]
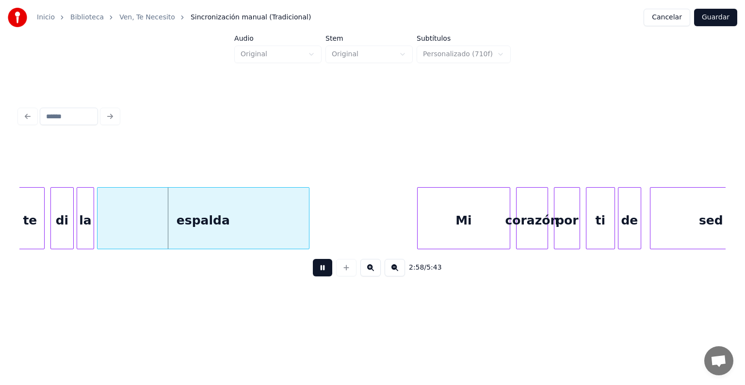
click at [318, 271] on button at bounding box center [322, 267] width 19 height 17
click at [313, 272] on button at bounding box center [322, 267] width 19 height 17
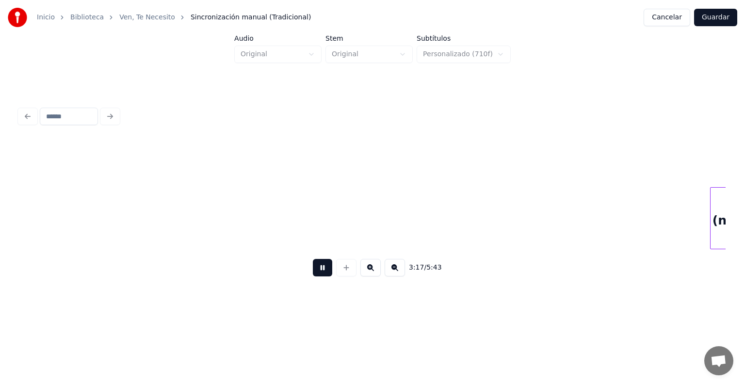
scroll to position [0, 28659]
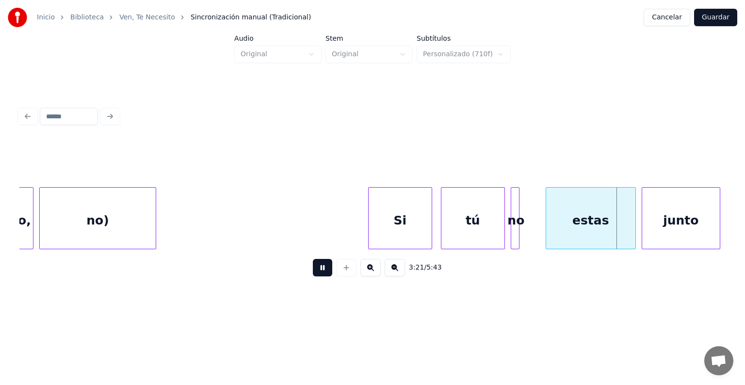
click at [315, 275] on button at bounding box center [322, 267] width 19 height 17
click at [540, 234] on div at bounding box center [539, 218] width 3 height 61
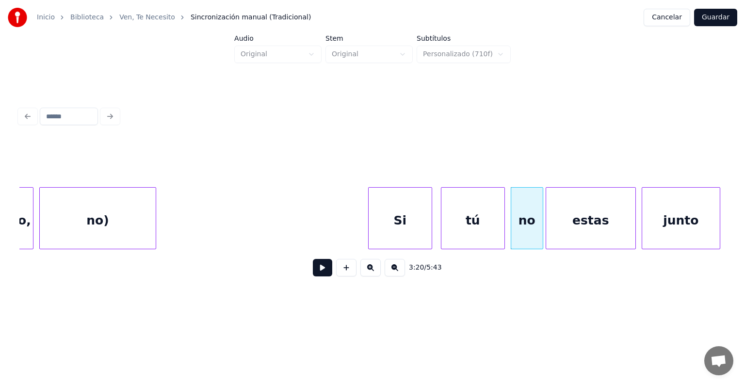
click at [318, 269] on button at bounding box center [322, 267] width 19 height 17
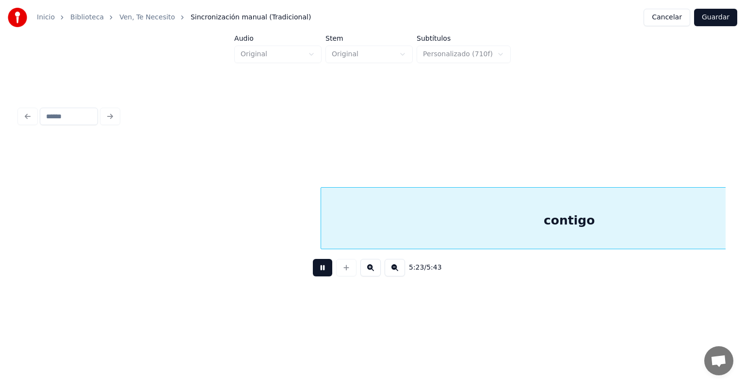
scroll to position [0, 47036]
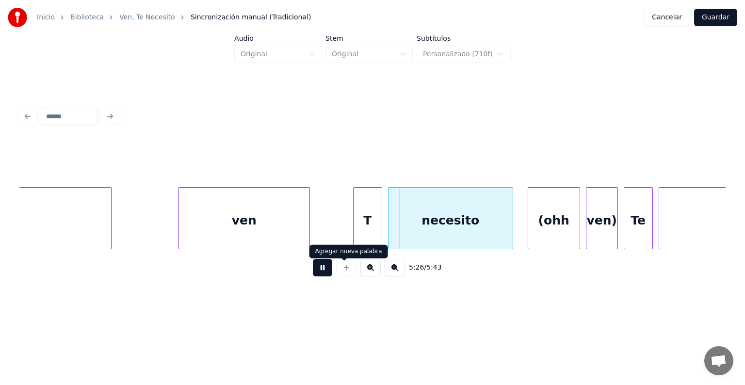
click at [318, 276] on button at bounding box center [322, 267] width 19 height 17
click at [358, 233] on div "T" at bounding box center [367, 221] width 28 height 66
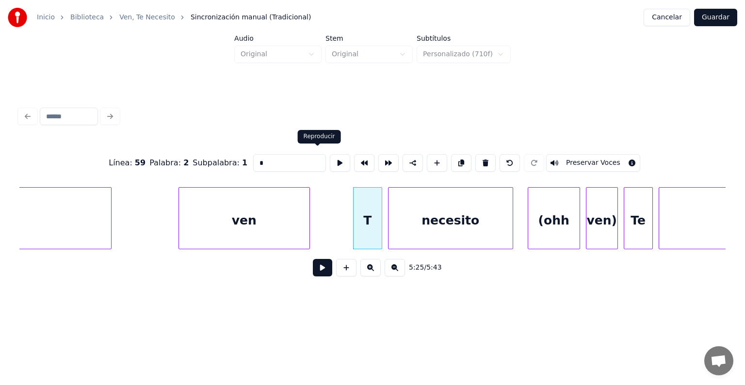
click at [279, 154] on input "*" at bounding box center [289, 162] width 73 height 17
type input "**"
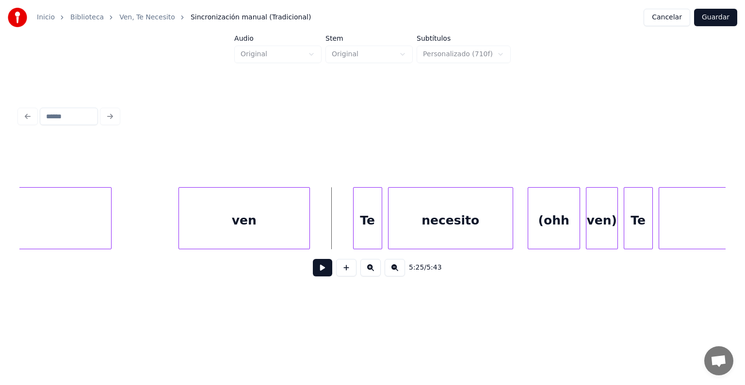
click at [314, 268] on button at bounding box center [322, 267] width 19 height 17
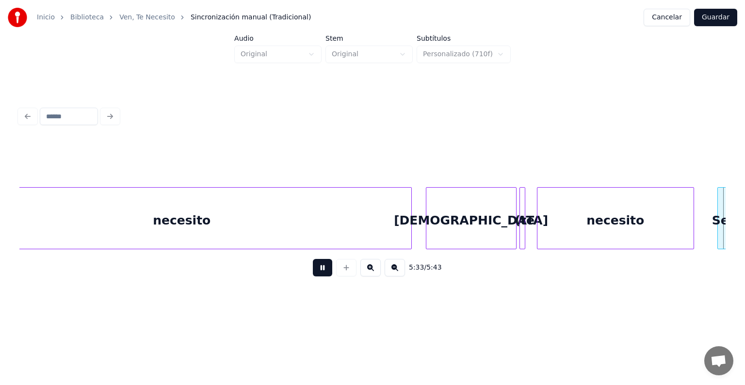
scroll to position [0, 48451]
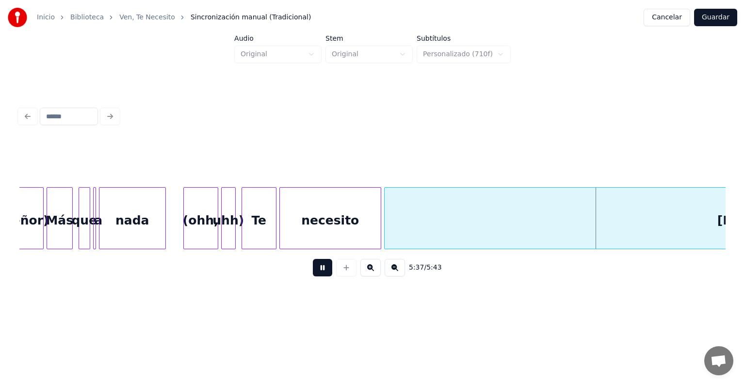
click at [400, 271] on button at bounding box center [394, 267] width 20 height 17
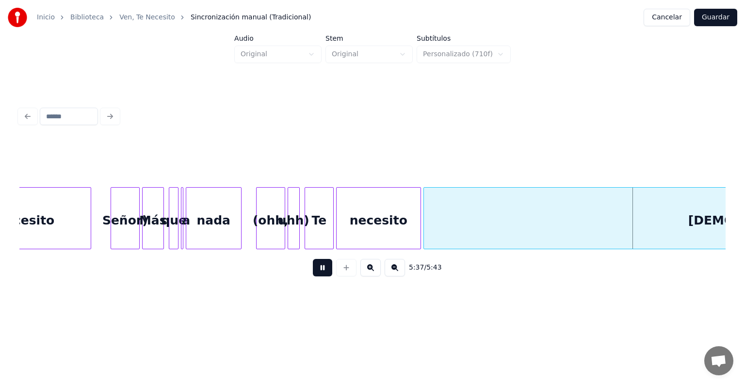
click at [400, 271] on button at bounding box center [394, 267] width 20 height 17
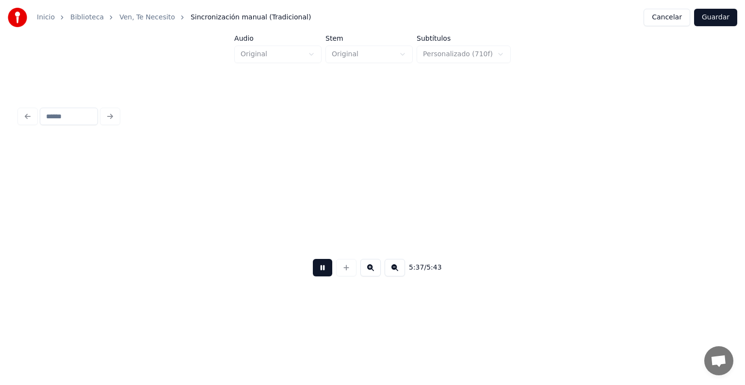
click at [400, 271] on button at bounding box center [394, 267] width 20 height 17
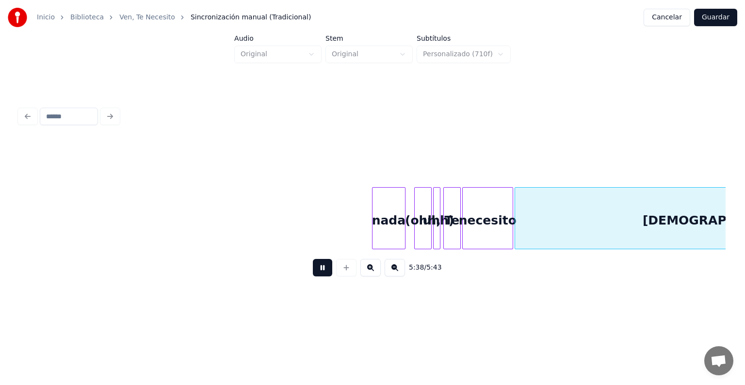
scroll to position [0, 24288]
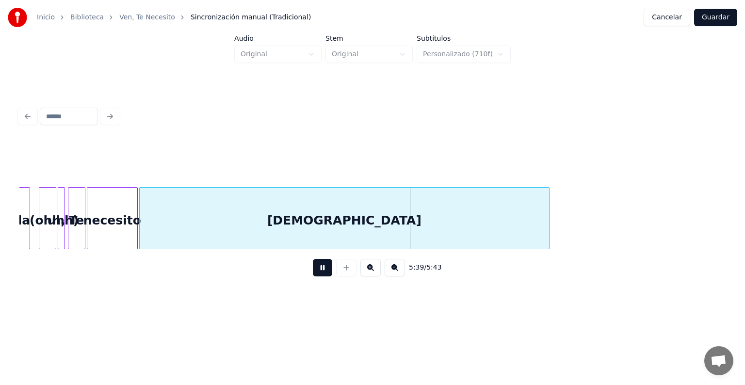
click at [400, 271] on button at bounding box center [394, 267] width 20 height 17
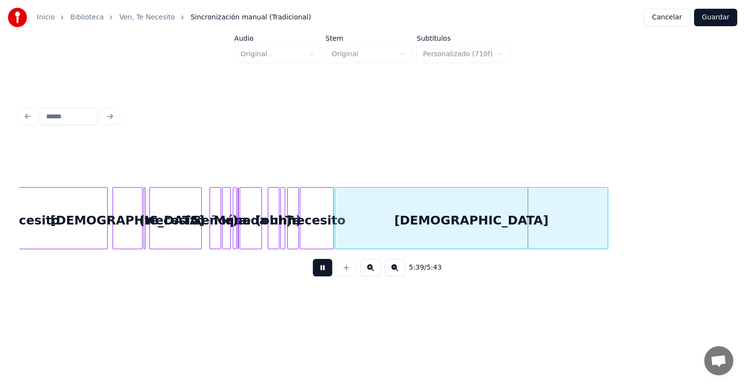
scroll to position [0, 15957]
click at [318, 273] on button at bounding box center [322, 267] width 19 height 17
click at [138, 213] on div "[DEMOGRAPHIC_DATA]" at bounding box center [127, 221] width 29 height 66
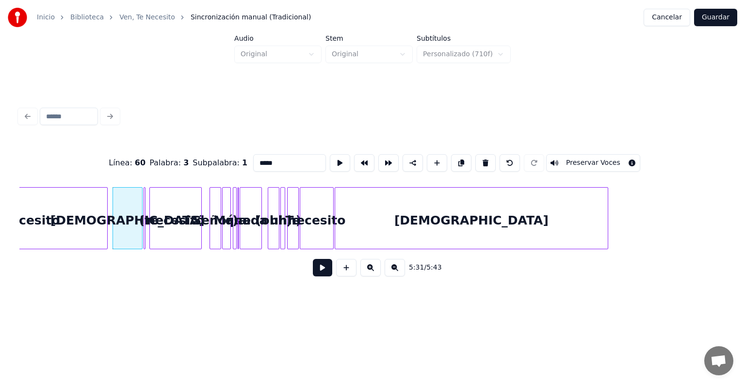
drag, startPoint x: 289, startPoint y: 163, endPoint x: 210, endPoint y: 143, distance: 81.5
click at [210, 143] on div "Línea : 60 Palabra : 3 Subpalabra : 1 ***** Preservar Voces" at bounding box center [372, 163] width 706 height 48
click at [148, 198] on div at bounding box center [147, 218] width 3 height 61
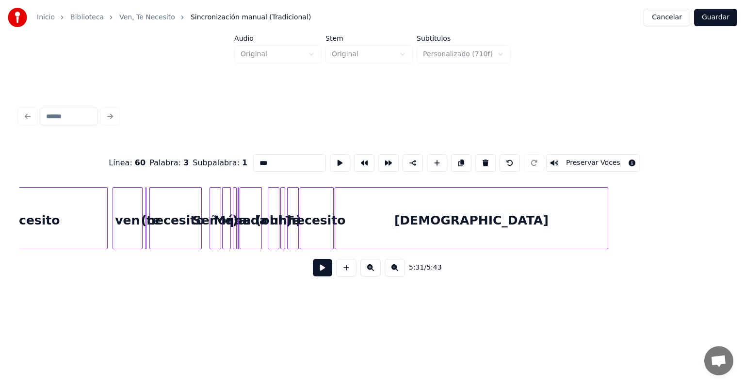
click at [376, 273] on button at bounding box center [370, 267] width 20 height 17
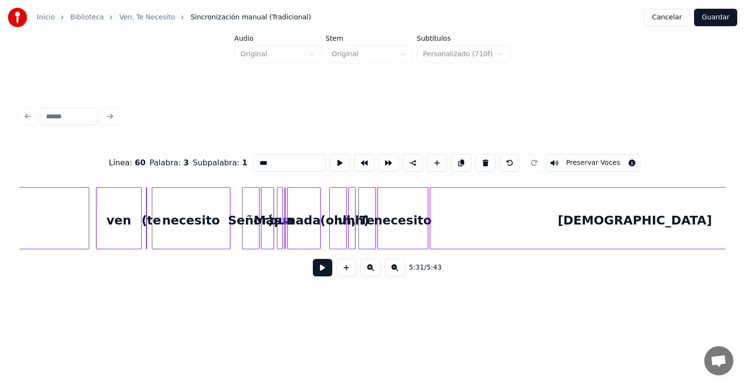
click at [376, 273] on button at bounding box center [370, 267] width 20 height 17
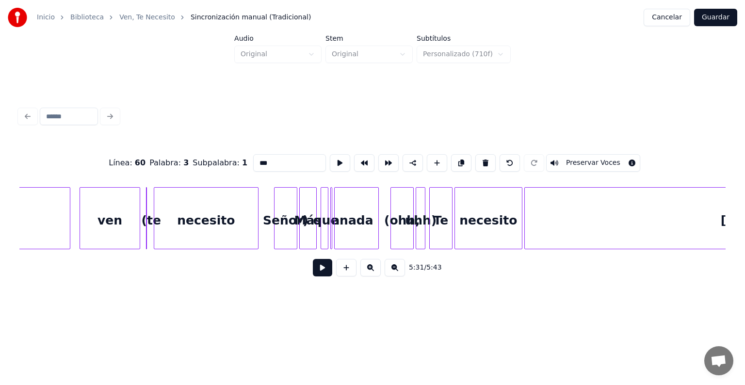
click at [376, 273] on button at bounding box center [370, 267] width 20 height 17
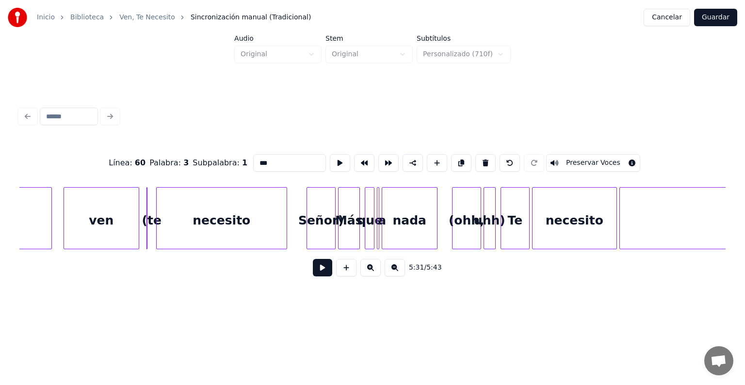
click at [376, 273] on button at bounding box center [370, 267] width 20 height 17
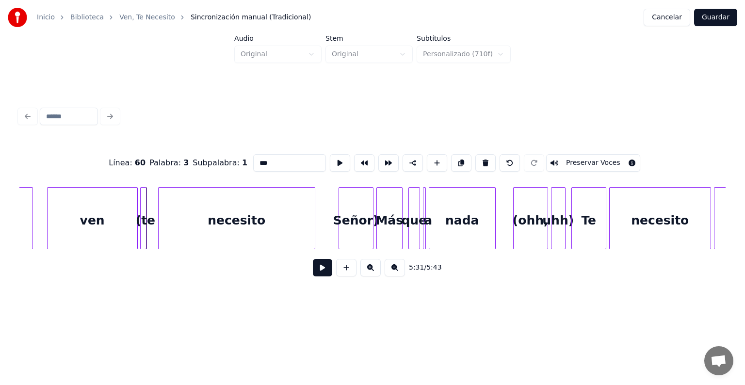
click at [141, 209] on div at bounding box center [142, 218] width 3 height 61
click at [143, 202] on div at bounding box center [144, 218] width 3 height 61
click at [253, 160] on input "***" at bounding box center [289, 162] width 73 height 17
click at [63, 212] on div at bounding box center [62, 218] width 3 height 61
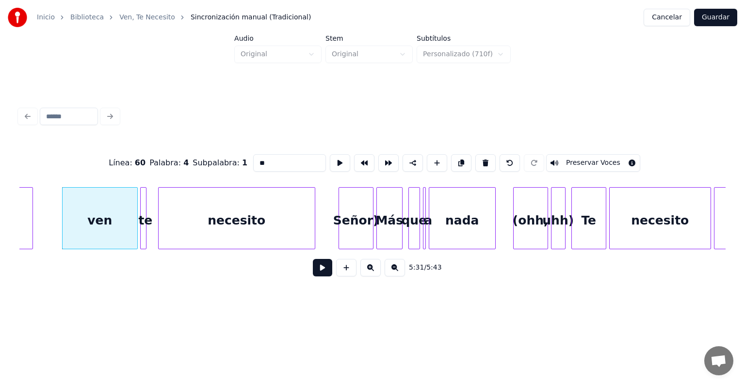
click at [87, 219] on div "ven" at bounding box center [100, 221] width 75 height 66
type input "***"
click at [314, 273] on button at bounding box center [322, 267] width 19 height 17
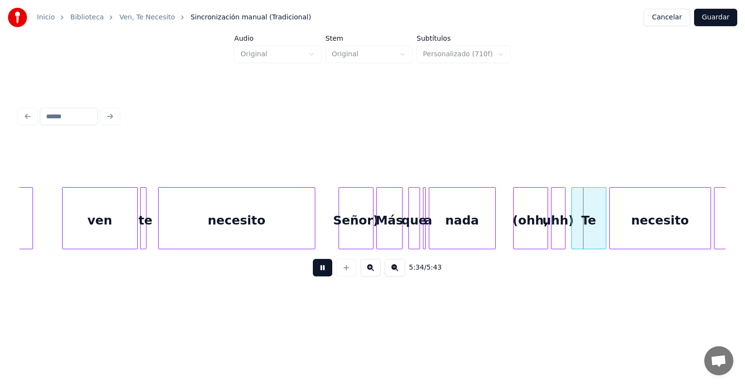
click at [314, 273] on button at bounding box center [322, 267] width 19 height 17
click at [350, 205] on div "Señor)" at bounding box center [356, 221] width 34 height 66
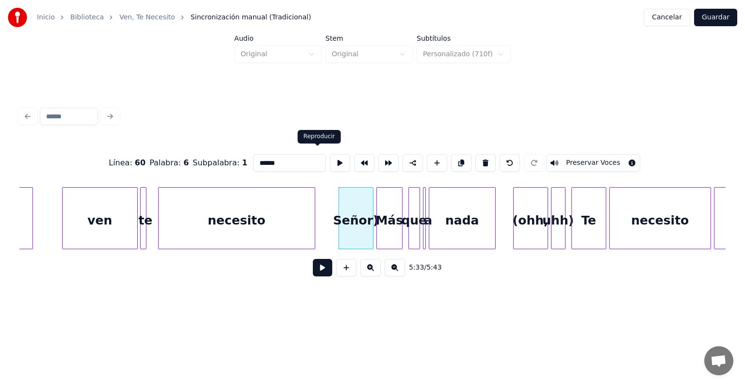
click at [205, 165] on div "Línea : 60 Palabra : 6 Subpalabra : 1 ****** Preservar Voces" at bounding box center [372, 163] width 706 height 48
click at [382, 221] on div "Más" at bounding box center [389, 221] width 25 height 66
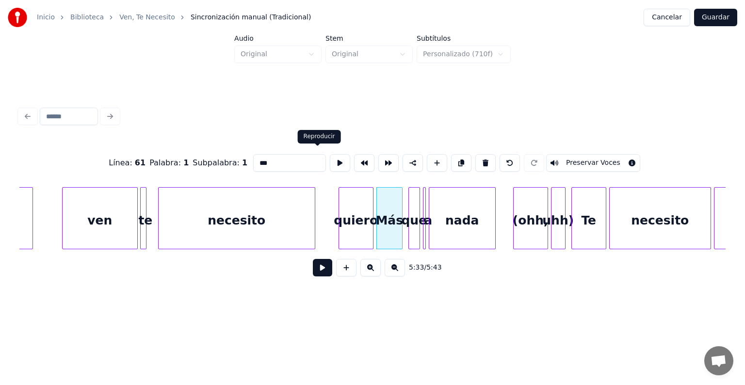
drag, startPoint x: 258, startPoint y: 151, endPoint x: 176, endPoint y: 143, distance: 82.3
click at [176, 143] on div "Línea : 61 Palabra : 1 Subpalabra : 1 *** Preservar Voces" at bounding box center [372, 163] width 706 height 48
drag, startPoint x: 275, startPoint y: 160, endPoint x: 162, endPoint y: 141, distance: 114.6
click at [162, 141] on div "Línea : 61 Palabra : 1 Subpalabra : 1 ********* Preservar Voces" at bounding box center [372, 163] width 706 height 48
type input "*********"
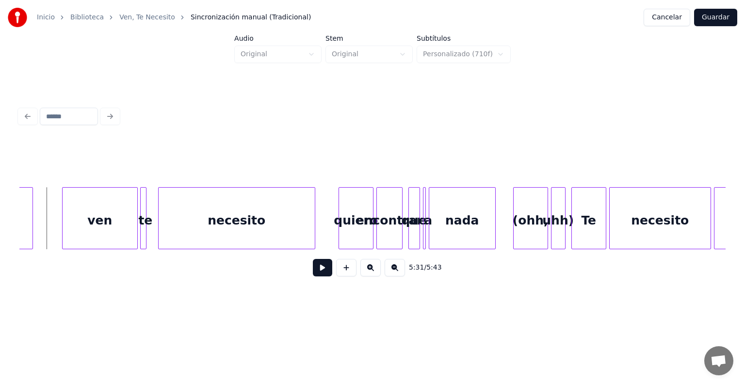
click at [318, 276] on button at bounding box center [322, 267] width 19 height 17
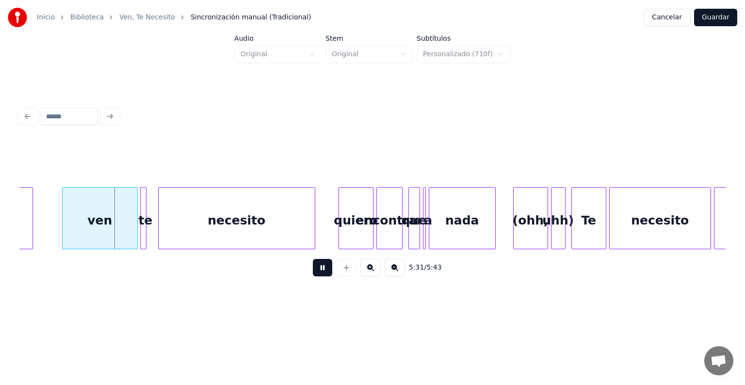
click at [369, 272] on button at bounding box center [370, 267] width 20 height 17
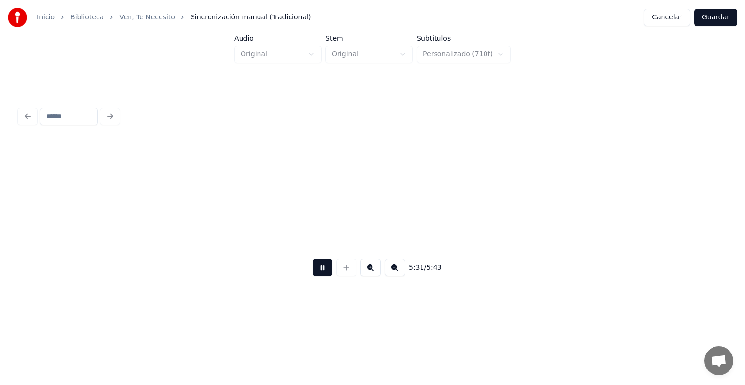
scroll to position [0, 56161]
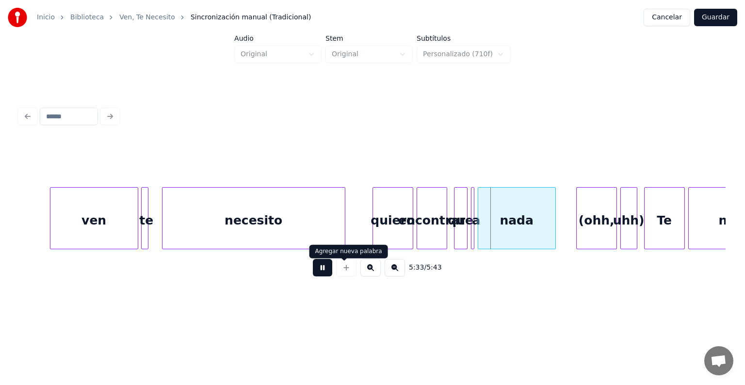
click at [319, 267] on button at bounding box center [322, 267] width 19 height 17
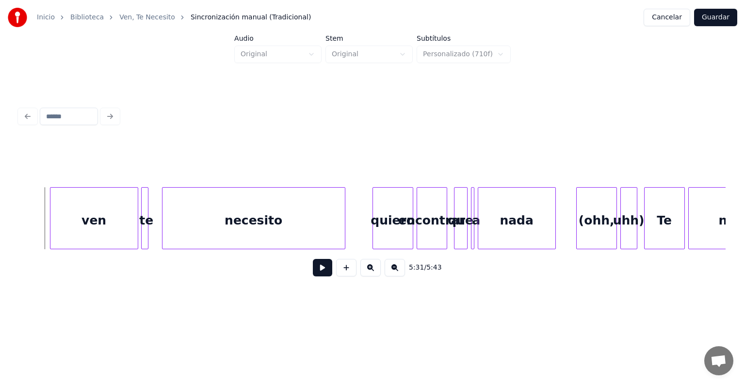
click at [322, 276] on button at bounding box center [322, 267] width 19 height 17
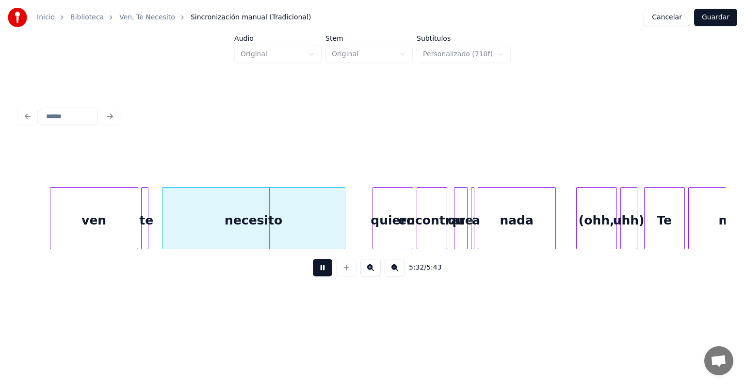
click at [316, 276] on button at bounding box center [322, 267] width 19 height 17
click at [84, 223] on div "ven" at bounding box center [93, 221] width 87 height 66
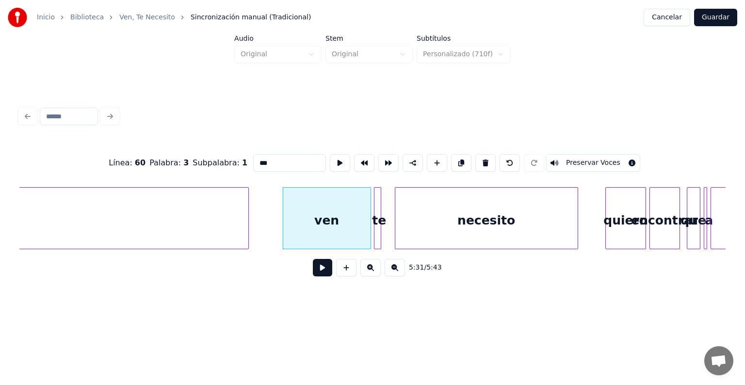
type input "********"
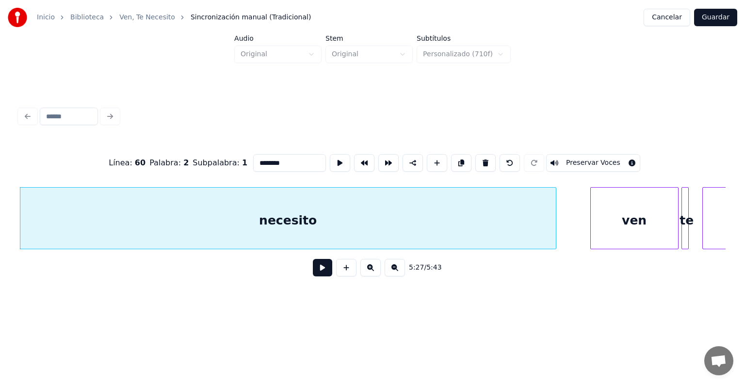
click at [324, 274] on button at bounding box center [322, 267] width 19 height 17
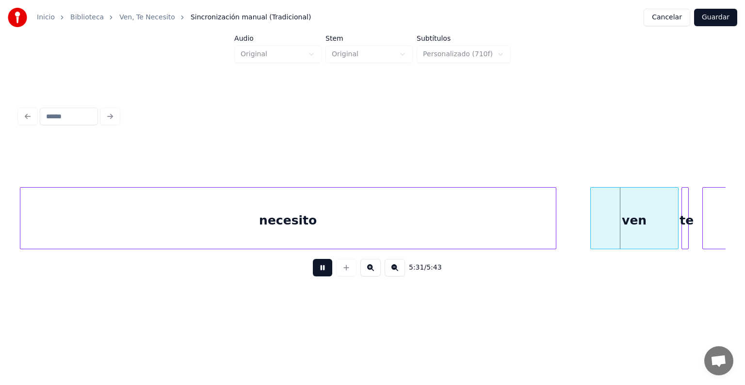
click at [315, 275] on button at bounding box center [322, 267] width 19 height 17
click at [637, 217] on div "ven" at bounding box center [633, 221] width 87 height 66
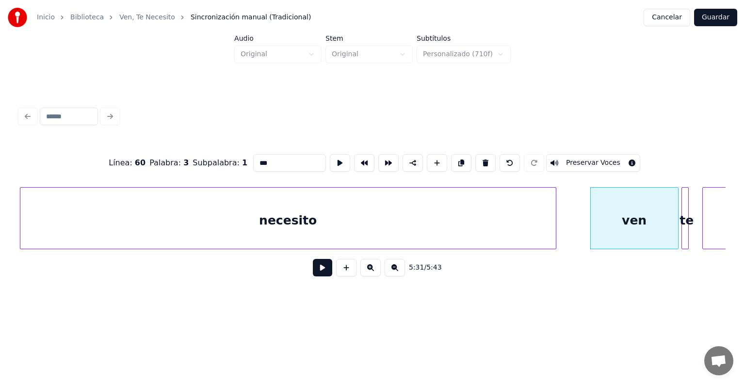
drag, startPoint x: 206, startPoint y: 157, endPoint x: 200, endPoint y: 157, distance: 6.3
click at [200, 157] on div "Línea : 60 Palabra : 3 Subpalabra : 1 *** Preservar Voces" at bounding box center [372, 163] width 706 height 48
click at [683, 210] on div at bounding box center [683, 218] width 3 height 61
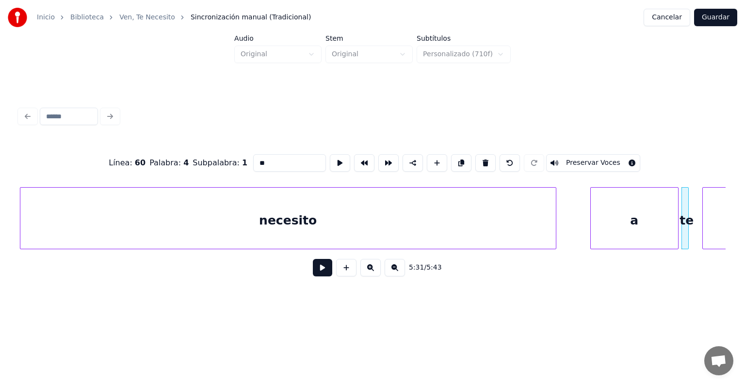
drag, startPoint x: 253, startPoint y: 160, endPoint x: 234, endPoint y: 161, distance: 18.9
click at [253, 161] on input "**" at bounding box center [289, 162] width 73 height 17
type input "*"
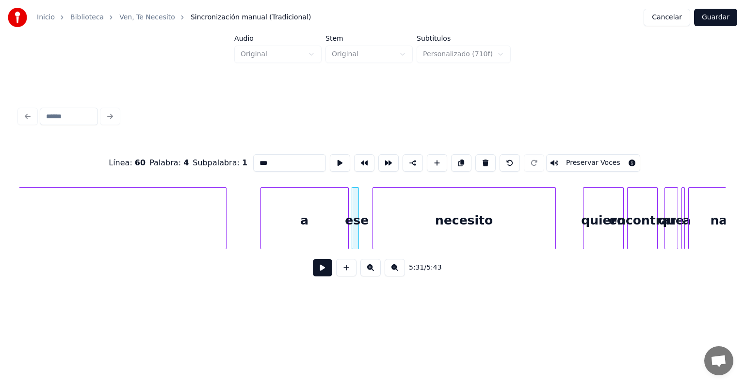
scroll to position [0, 55989]
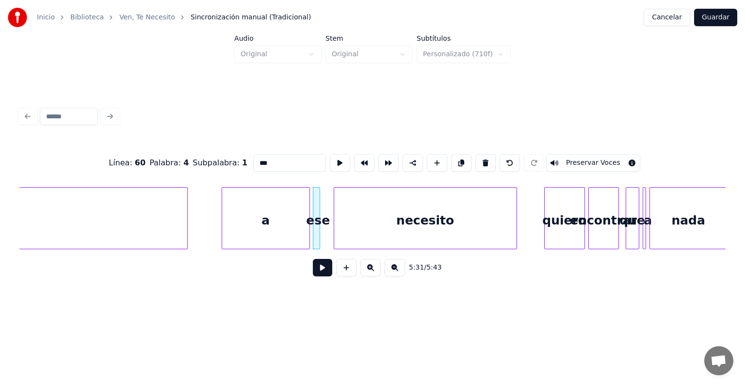
click at [444, 210] on div "necesito" at bounding box center [425, 221] width 182 height 66
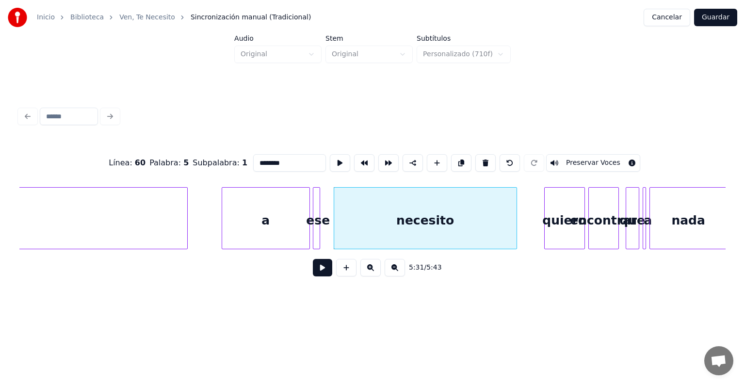
click at [175, 162] on div "Línea : 60 Palabra : 5 Subpalabra : 1 ******** Preservar Voces" at bounding box center [372, 163] width 706 height 48
type input "*******"
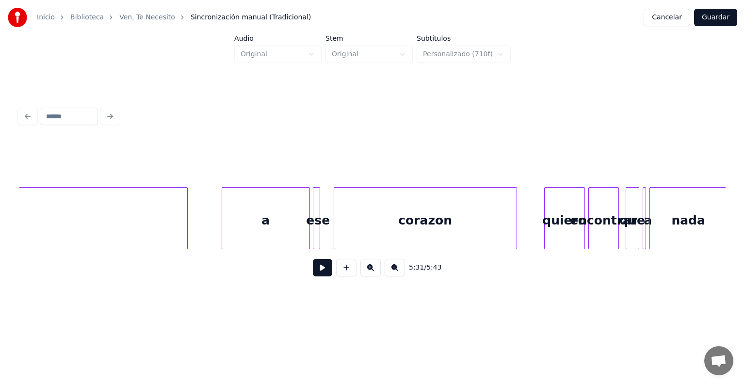
click at [313, 264] on button at bounding box center [322, 267] width 19 height 17
click at [721, 249] on div "a ese corazon necesito quiero encontrar que a nada" at bounding box center [372, 218] width 706 height 62
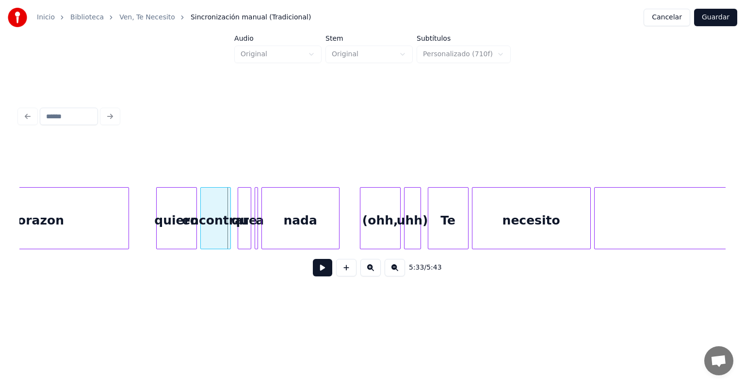
scroll to position [0, 56396]
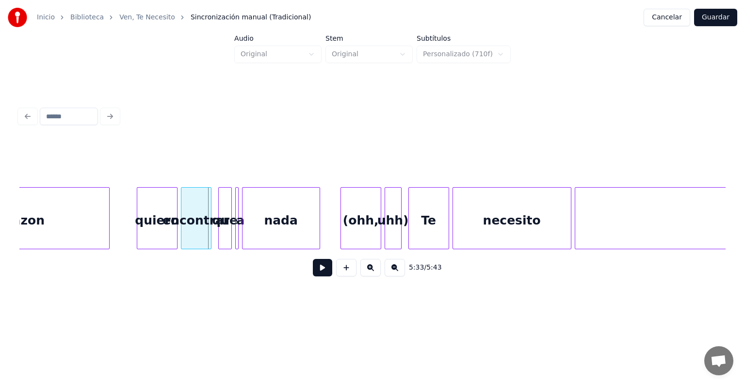
click at [313, 270] on button at bounding box center [322, 267] width 19 height 17
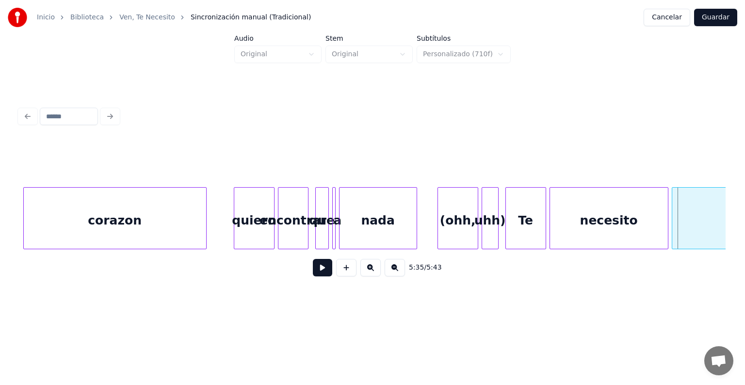
scroll to position [0, 56319]
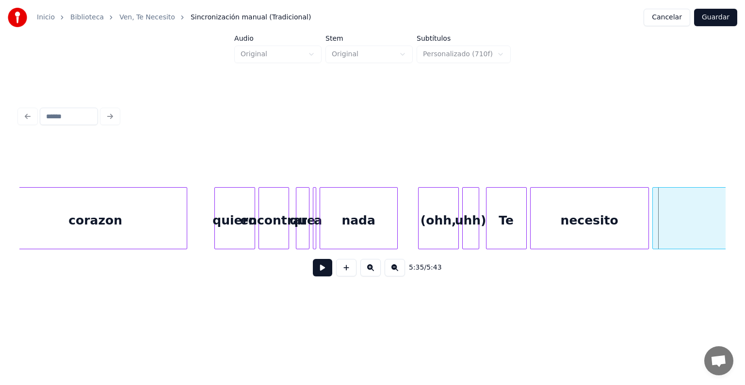
click at [225, 208] on div "quiero" at bounding box center [235, 221] width 40 height 66
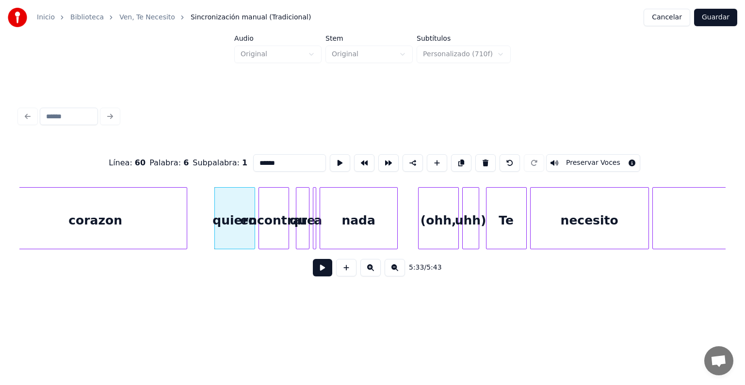
drag, startPoint x: 265, startPoint y: 159, endPoint x: 141, endPoint y: 130, distance: 127.9
click at [141, 130] on div "Línea : 60 Palabra : 6 Subpalabra : 1 ****** Preservar Voces 5:33 / 5:43" at bounding box center [372, 194] width 713 height 192
click at [266, 200] on div "encontrar" at bounding box center [274, 221] width 30 height 66
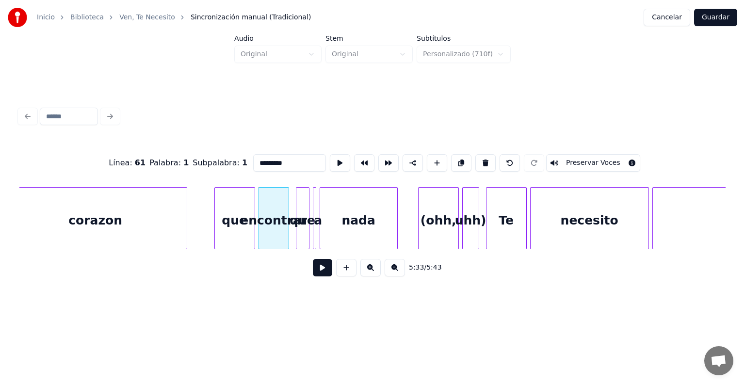
drag, startPoint x: 134, startPoint y: 138, endPoint x: 87, endPoint y: 128, distance: 48.0
click at [87, 128] on div "Línea : 61 Palabra : 1 Subpalabra : 1 ********* Preservar Voces 5:33 / 5:43" at bounding box center [372, 194] width 713 height 192
click at [302, 206] on div "que" at bounding box center [302, 221] width 13 height 66
drag, startPoint x: 196, startPoint y: 149, endPoint x: 135, endPoint y: 134, distance: 63.5
click at [135, 134] on div "Línea : 61 Palabra : 2 Subpalabra : 1 *** Preservar Voces 5:33 / 5:43" at bounding box center [372, 194] width 713 height 192
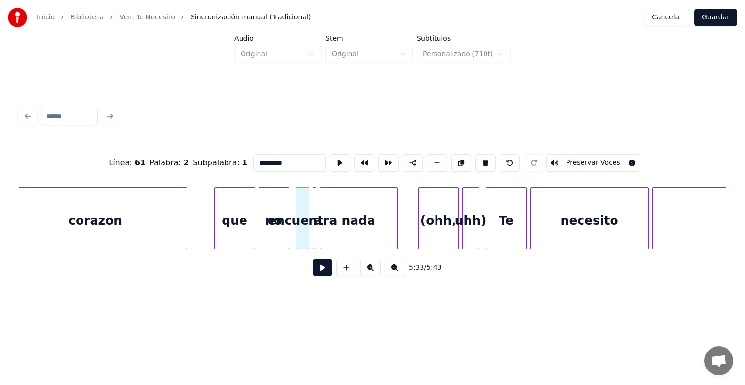
click at [313, 199] on div at bounding box center [314, 218] width 3 height 61
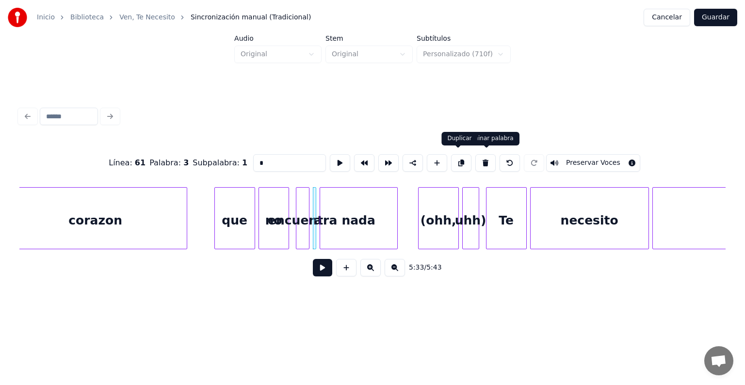
click at [457, 157] on button at bounding box center [461, 162] width 20 height 17
click at [486, 159] on button at bounding box center [485, 162] width 20 height 17
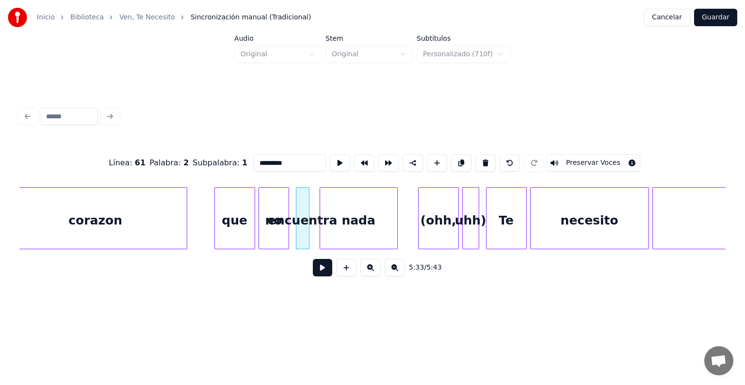
click at [265, 214] on div "no" at bounding box center [274, 221] width 30 height 66
click at [303, 196] on div "encuentra" at bounding box center [302, 221] width 13 height 66
click at [345, 208] on div "nada" at bounding box center [358, 221] width 77 height 66
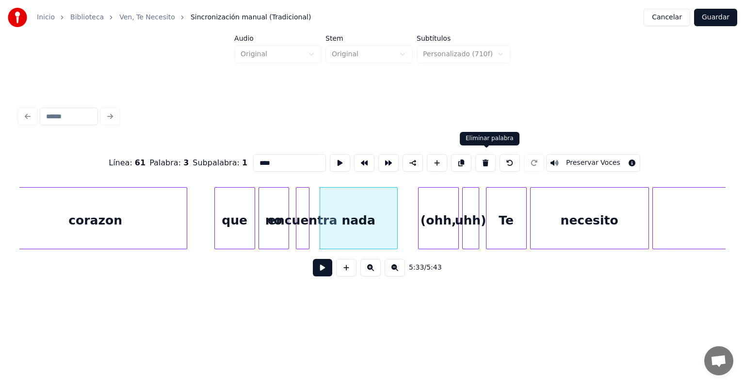
drag, startPoint x: 483, startPoint y: 161, endPoint x: 475, endPoint y: 163, distance: 8.4
click at [483, 161] on button at bounding box center [485, 162] width 20 height 17
type input "*********"
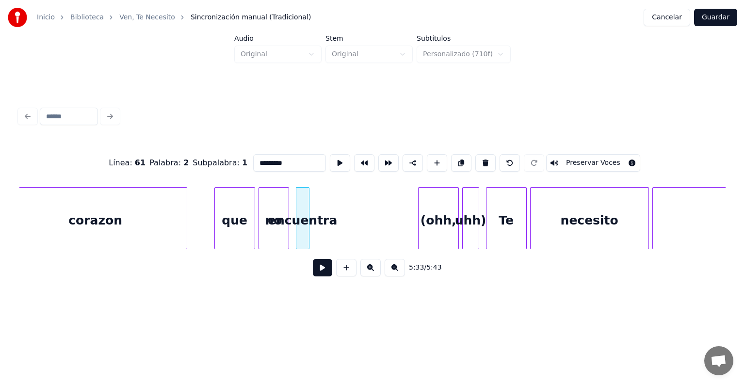
click at [308, 192] on div "encuentra" at bounding box center [303, 218] width 14 height 62
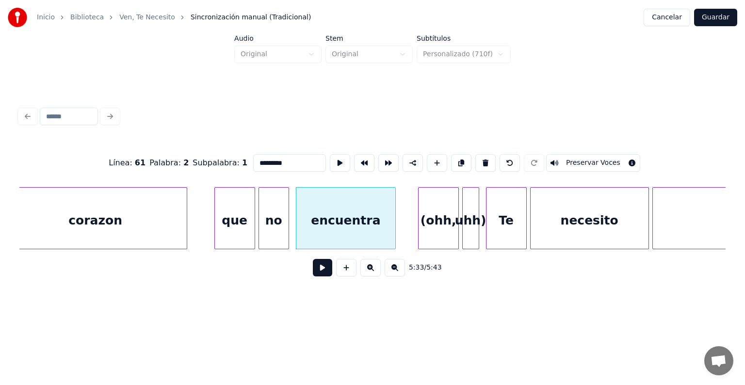
click at [394, 214] on div at bounding box center [393, 218] width 3 height 61
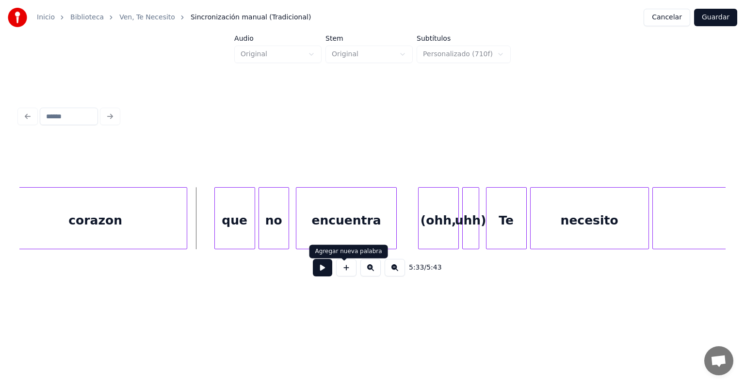
click at [318, 270] on button at bounding box center [322, 267] width 19 height 17
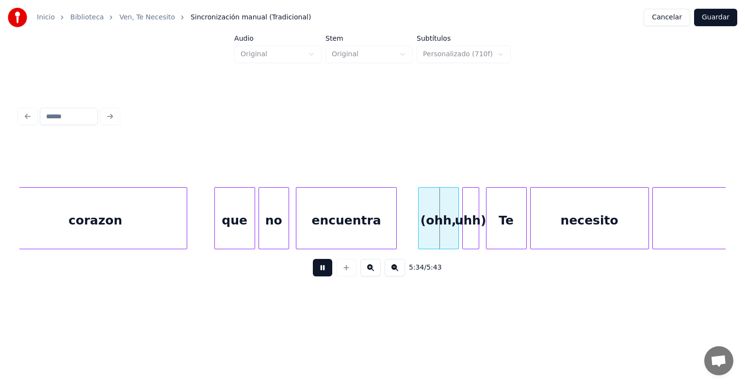
click at [318, 270] on button at bounding box center [322, 267] width 19 height 17
click at [455, 213] on div at bounding box center [456, 218] width 3 height 61
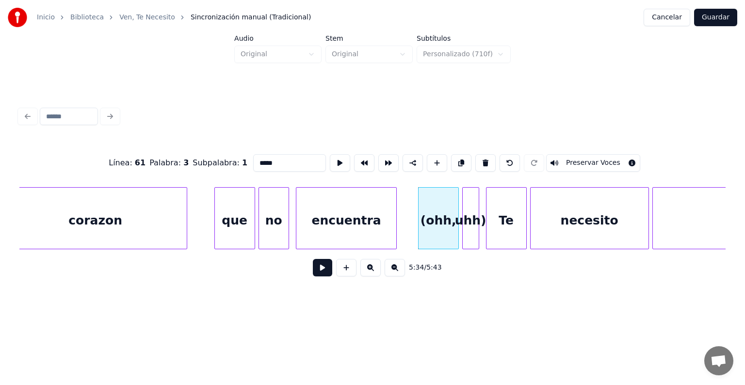
drag, startPoint x: 180, startPoint y: 173, endPoint x: 174, endPoint y: 175, distance: 6.3
click at [174, 175] on div "Línea : 61 Palabra : 3 Subpalabra : 1 ***** Preservar Voces" at bounding box center [372, 163] width 706 height 48
click at [466, 188] on div "uhh)" at bounding box center [470, 221] width 16 height 66
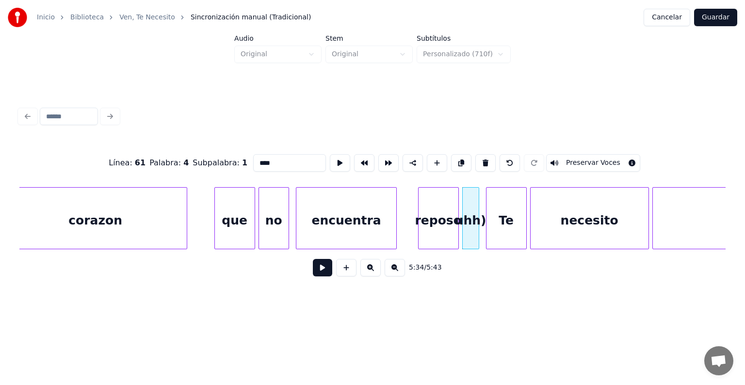
drag, startPoint x: 252, startPoint y: 159, endPoint x: 176, endPoint y: 159, distance: 76.1
click at [176, 159] on div "Línea : 61 Palabra : 4 Subpalabra : 1 **** Preservar Voces" at bounding box center [372, 163] width 706 height 48
click at [532, 223] on div at bounding box center [531, 218] width 3 height 61
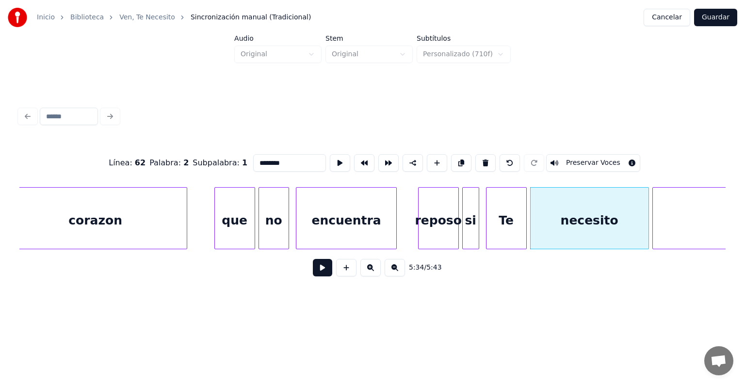
click at [517, 224] on div "Te" at bounding box center [506, 221] width 40 height 66
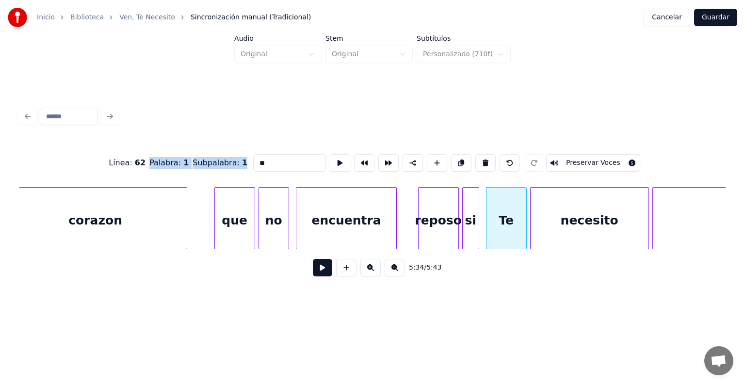
drag, startPoint x: 157, startPoint y: 142, endPoint x: 136, endPoint y: 141, distance: 20.9
click at [136, 141] on div "Línea : 62 Palabra : 1 Subpalabra : 1 ** Preservar Voces" at bounding box center [372, 163] width 706 height 48
drag, startPoint x: 252, startPoint y: 159, endPoint x: 182, endPoint y: 143, distance: 72.0
click at [182, 143] on div "Línea : 62 Palabra : 1 Subpalabra : 1 ** Preservar Voces" at bounding box center [372, 163] width 706 height 48
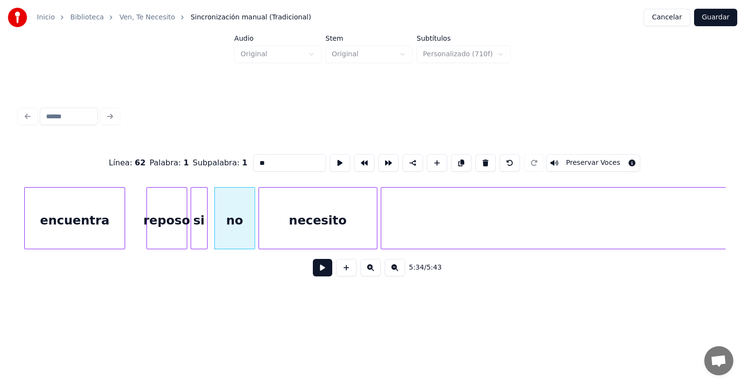
scroll to position [0, 56610]
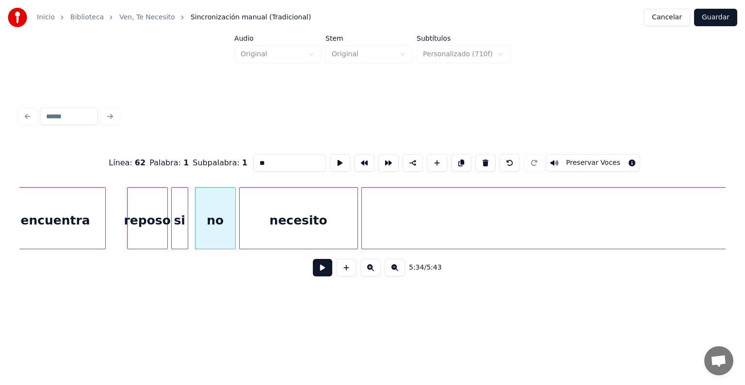
click at [293, 209] on div "necesito" at bounding box center [298, 221] width 118 height 66
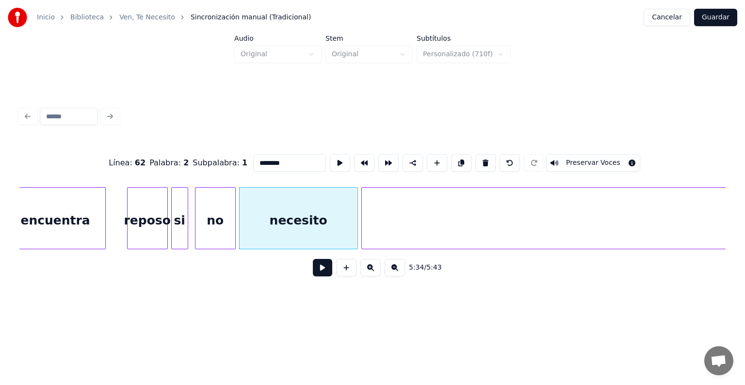
drag, startPoint x: 283, startPoint y: 163, endPoint x: 190, endPoint y: 139, distance: 96.0
click at [190, 139] on div "Línea : 62 Palabra : 2 Subpalabra : 1 ******** Preservar Voces" at bounding box center [372, 163] width 706 height 48
type input "*"
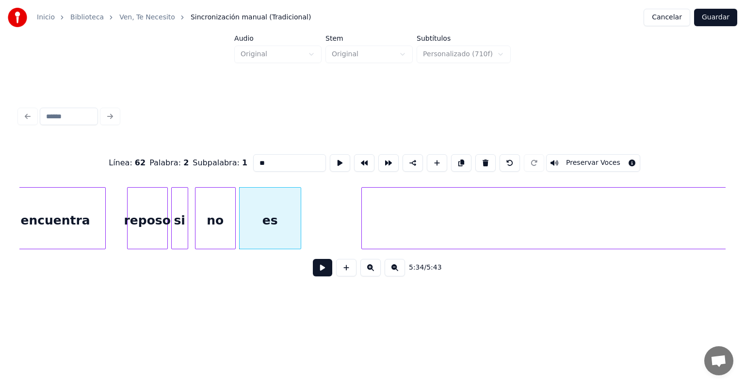
click at [298, 201] on div at bounding box center [299, 218] width 3 height 61
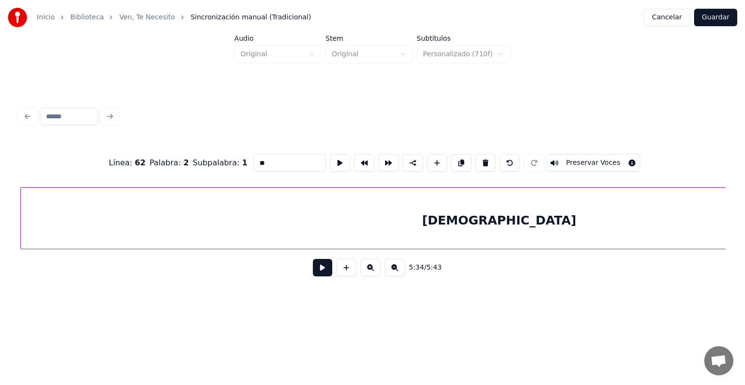
scroll to position [0, 56882]
click at [335, 223] on div "[DEMOGRAPHIC_DATA]" at bounding box center [498, 221] width 956 height 66
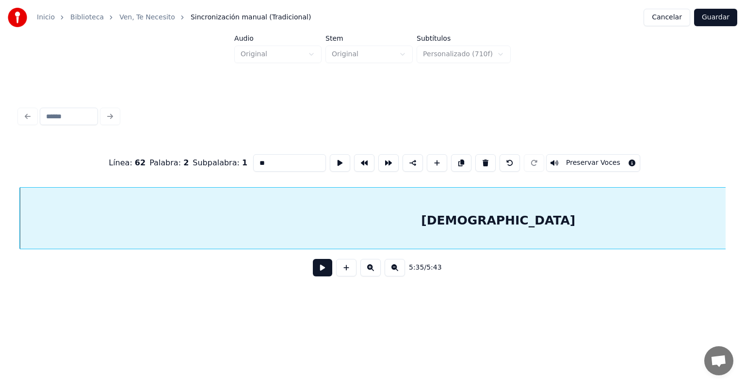
drag, startPoint x: 274, startPoint y: 155, endPoint x: 149, endPoint y: 143, distance: 125.2
click at [149, 143] on div "Línea : 62 Palabra : 2 Subpalabra : 1 ** Preservar Voces" at bounding box center [372, 163] width 706 height 48
click at [404, 270] on button at bounding box center [394, 267] width 20 height 17
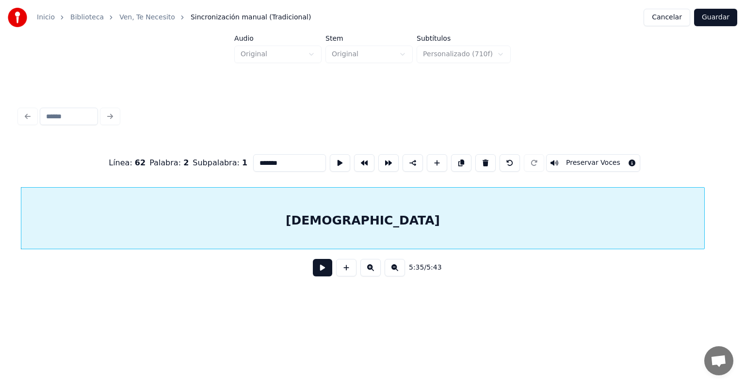
click at [404, 270] on button at bounding box center [394, 267] width 20 height 17
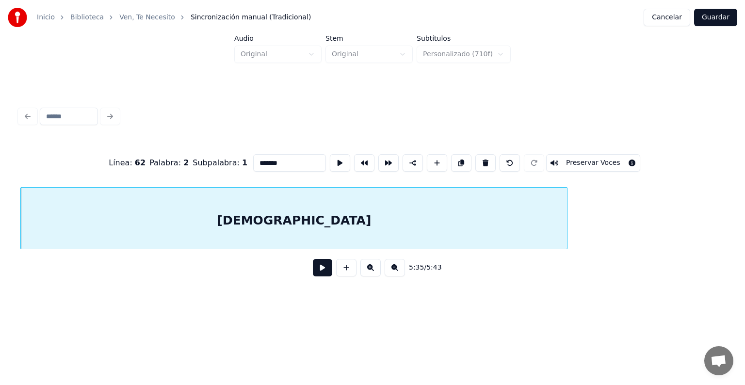
click at [404, 270] on button at bounding box center [394, 267] width 20 height 17
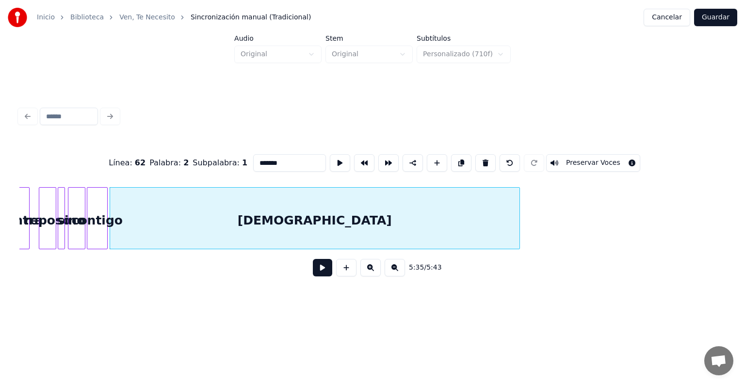
scroll to position [0, 24288]
click at [87, 216] on div "contigo" at bounding box center [97, 221] width 20 height 66
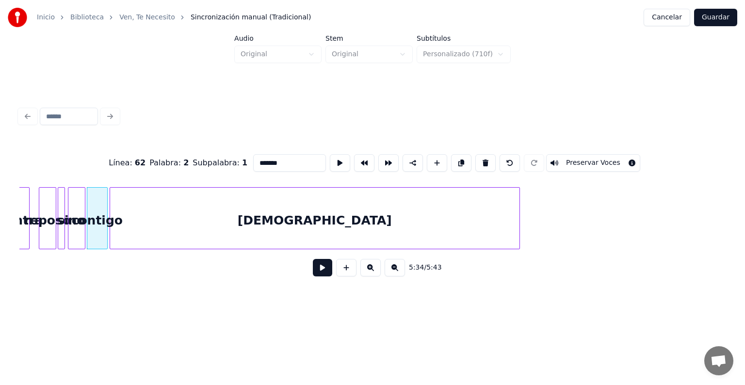
click at [78, 201] on div "no" at bounding box center [76, 221] width 16 height 66
click at [94, 203] on div "contigo" at bounding box center [97, 221] width 20 height 66
drag, startPoint x: 271, startPoint y: 154, endPoint x: 188, endPoint y: 141, distance: 84.4
click at [188, 141] on div "Línea : 62 Palabra : 2 Subpalabra : 1 ******* Preservar Voces" at bounding box center [372, 163] width 706 height 48
click at [256, 200] on div "[DEMOGRAPHIC_DATA]" at bounding box center [314, 221] width 409 height 66
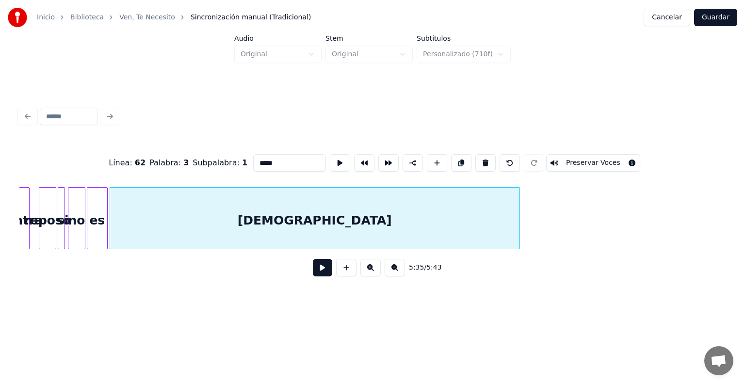
drag, startPoint x: 271, startPoint y: 163, endPoint x: 167, endPoint y: 141, distance: 106.5
click at [167, 141] on div "Línea : 62 Palabra : 3 Subpalabra : 1 ***** Preservar Voces" at bounding box center [372, 163] width 706 height 48
click at [25, 202] on div "encuentra" at bounding box center [8, 221] width 42 height 66
type input "*********"
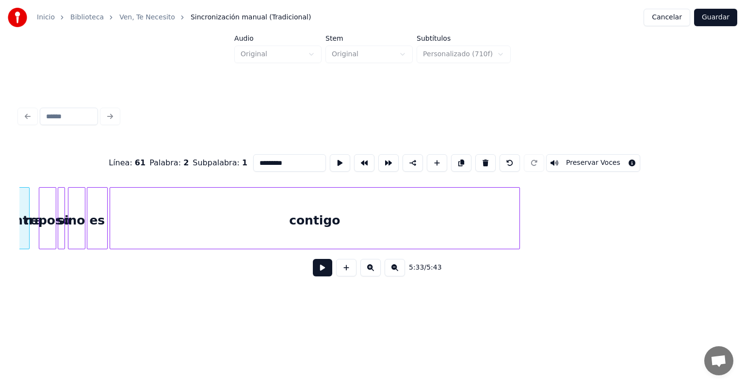
scroll to position [0, 24255]
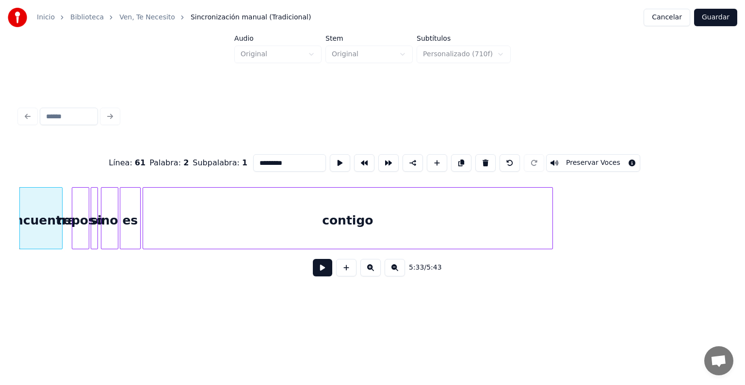
click at [366, 274] on button at bounding box center [370, 267] width 20 height 17
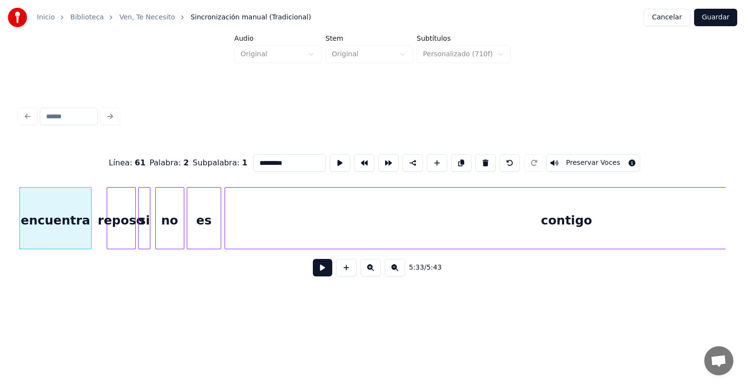
click at [366, 274] on button at bounding box center [370, 267] width 20 height 17
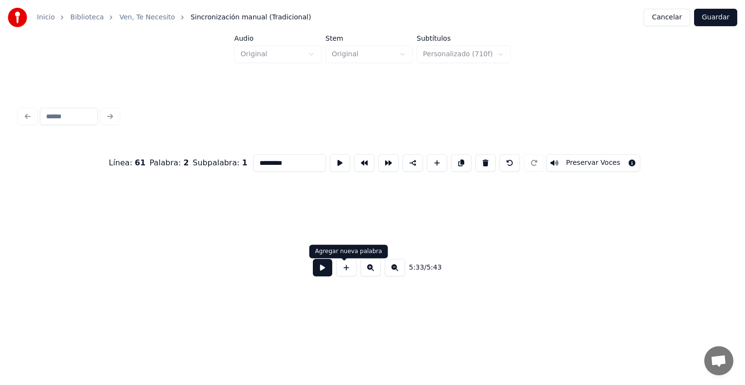
scroll to position [0, 48510]
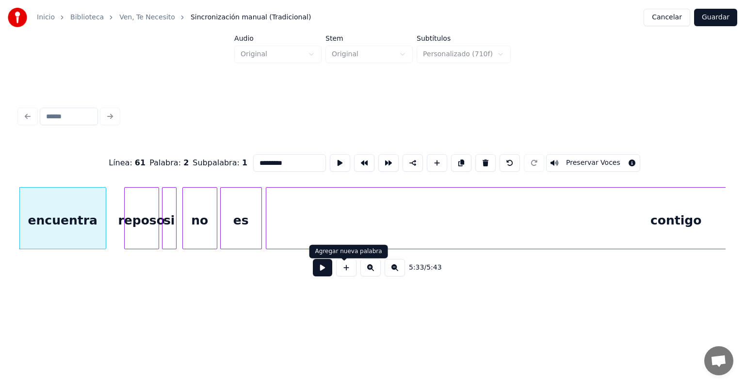
click at [322, 274] on button at bounding box center [322, 267] width 19 height 17
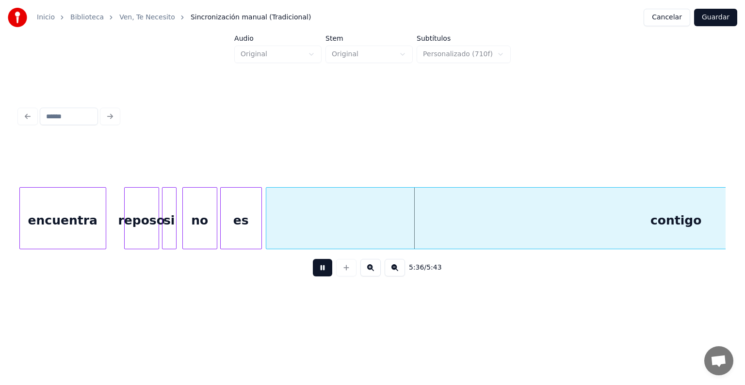
click at [322, 274] on button at bounding box center [322, 267] width 19 height 17
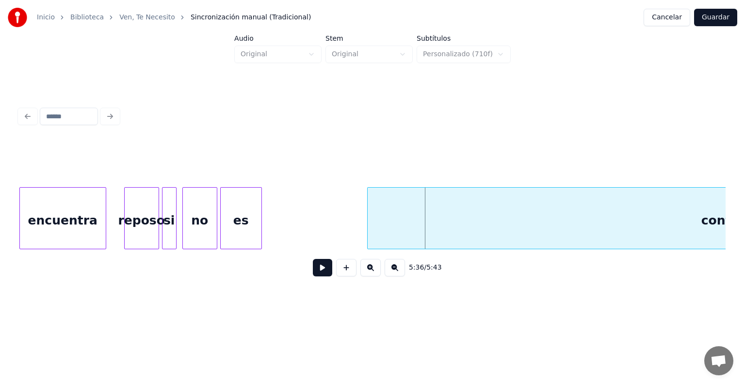
click at [368, 227] on div at bounding box center [368, 218] width 3 height 61
click at [357, 219] on div at bounding box center [357, 218] width 3 height 61
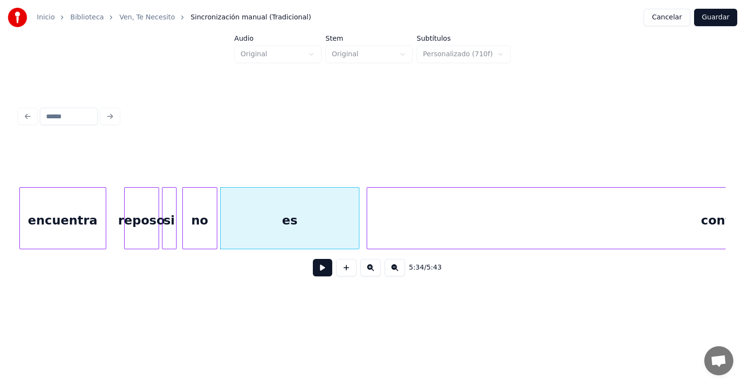
click at [152, 224] on div "reposo" at bounding box center [142, 221] width 34 height 66
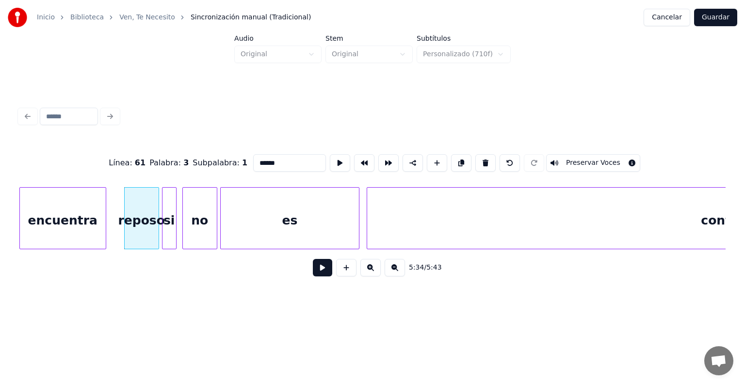
click at [313, 276] on button at bounding box center [322, 267] width 19 height 17
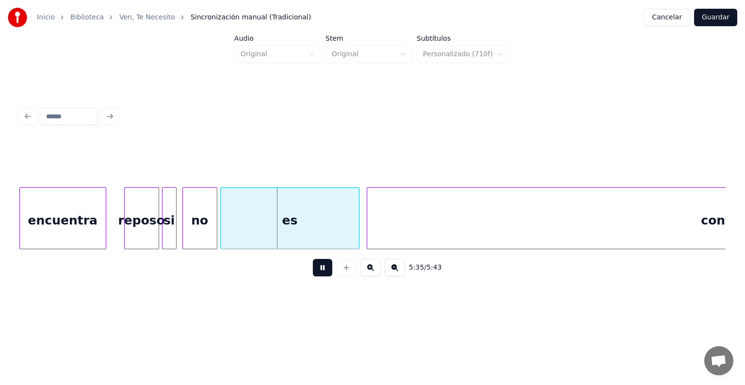
click at [314, 274] on button at bounding box center [322, 267] width 19 height 17
click at [241, 211] on div "es" at bounding box center [308, 218] width 140 height 62
click at [266, 206] on div "es" at bounding box center [302, 221] width 139 height 66
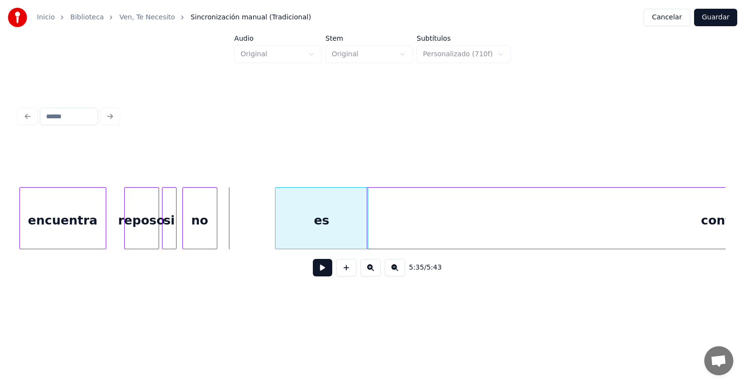
click at [278, 225] on div at bounding box center [276, 218] width 3 height 61
click at [285, 210] on div "es" at bounding box center [302, 221] width 79 height 66
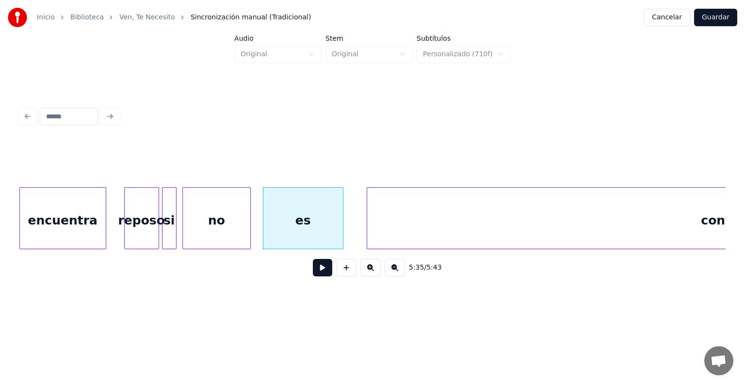
click at [250, 223] on div at bounding box center [248, 218] width 3 height 61
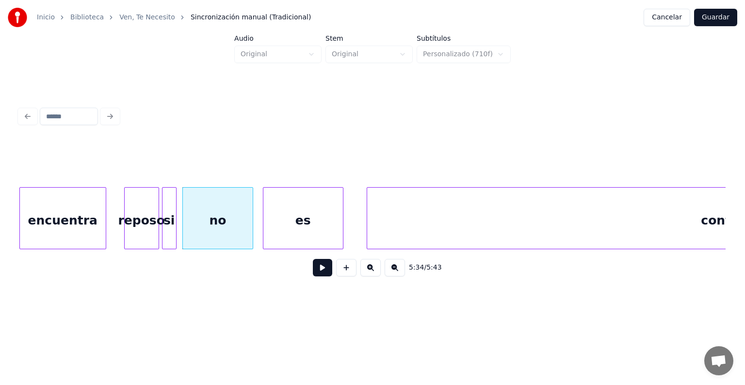
click at [314, 270] on button at bounding box center [322, 267] width 19 height 17
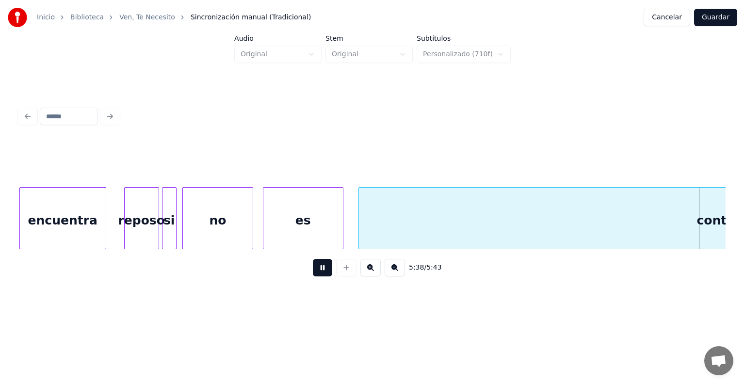
click at [359, 222] on div at bounding box center [360, 218] width 3 height 61
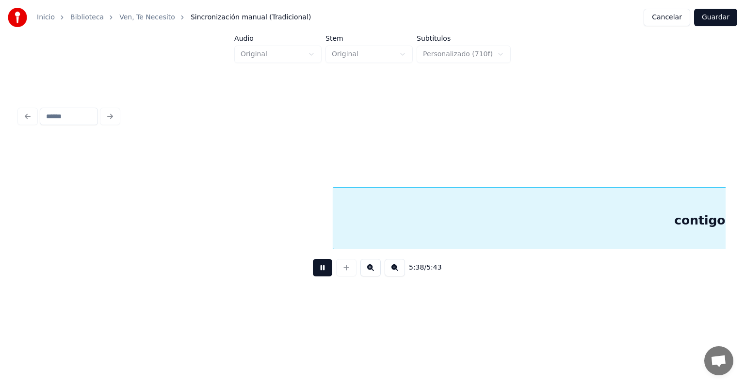
scroll to position [0, 49253]
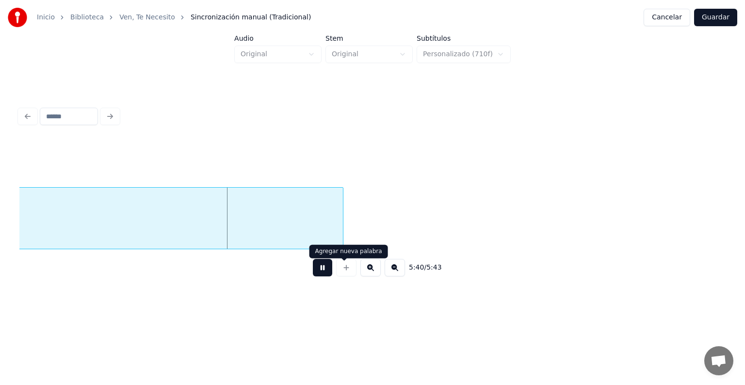
click at [324, 273] on button at bounding box center [322, 267] width 19 height 17
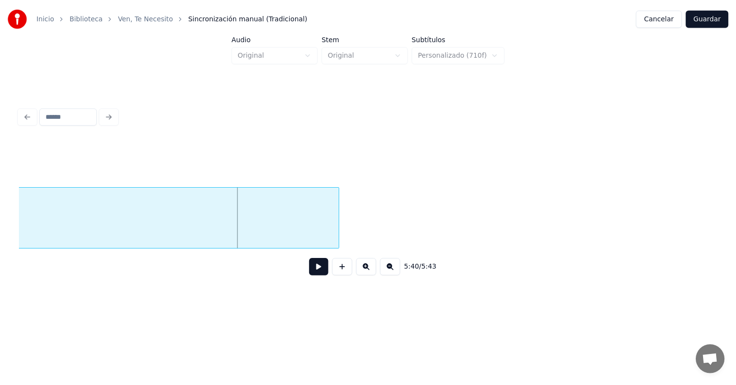
scroll to position [0, 48842]
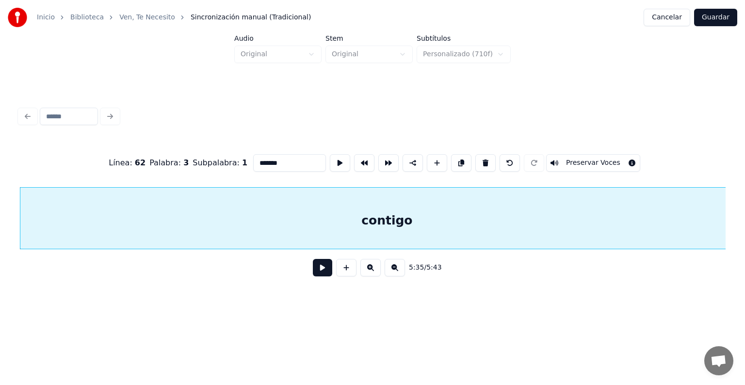
click at [276, 157] on input "*******" at bounding box center [289, 162] width 73 height 17
type input "********"
click at [712, 16] on button "Guardar" at bounding box center [715, 17] width 43 height 17
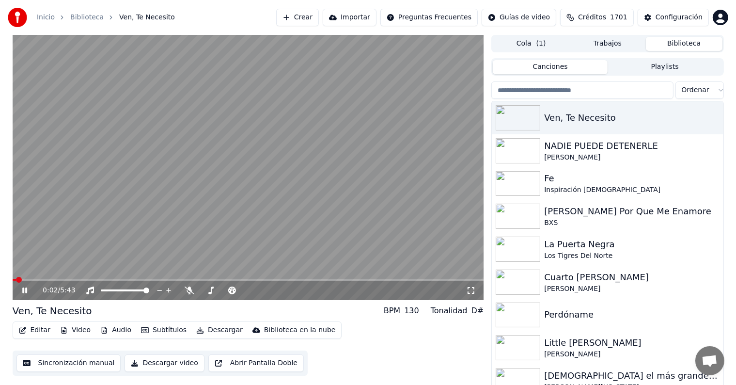
click at [471, 292] on icon at bounding box center [471, 290] width 10 height 8
click at [150, 329] on button "Subtítulos" at bounding box center [163, 330] width 53 height 14
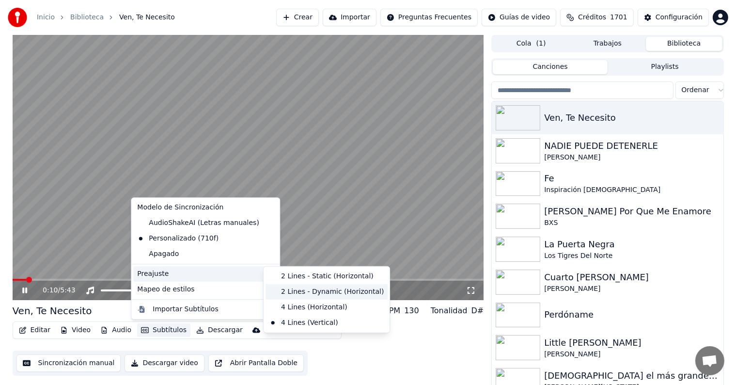
click at [289, 289] on div "2 Lines - Dynamic (Horizontal)" at bounding box center [327, 292] width 122 height 16
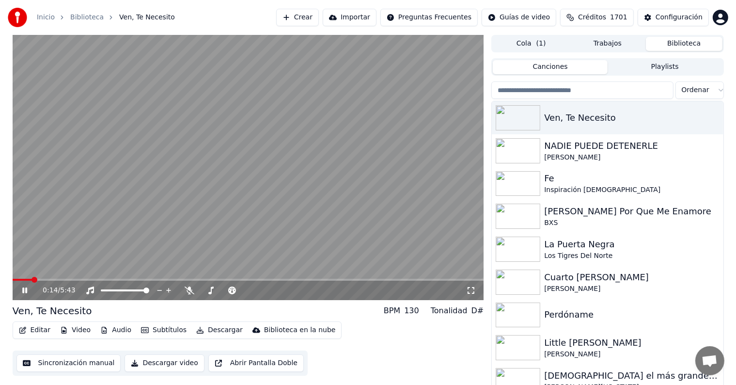
click at [471, 293] on icon at bounding box center [471, 290] width 10 height 8
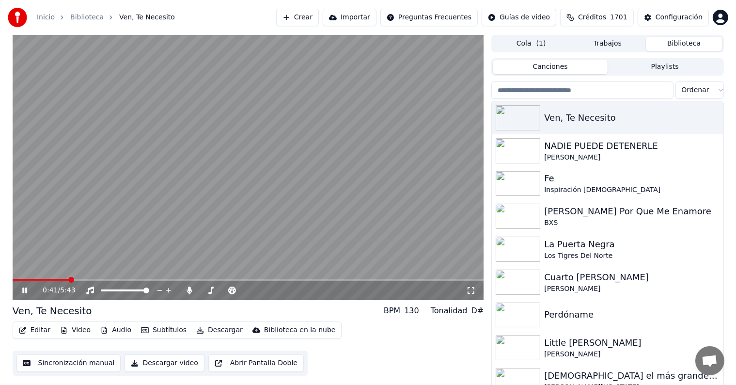
click at [25, 293] on icon at bounding box center [31, 290] width 23 height 8
